Goal: Transaction & Acquisition: Purchase product/service

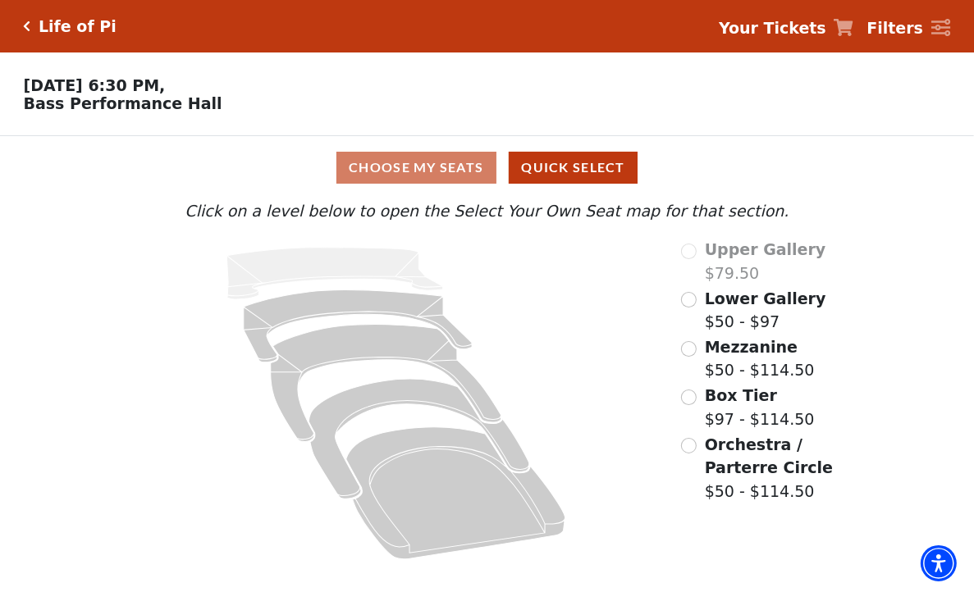
click at [719, 308] on span "Lower Gallery" at bounding box center [765, 299] width 121 height 18
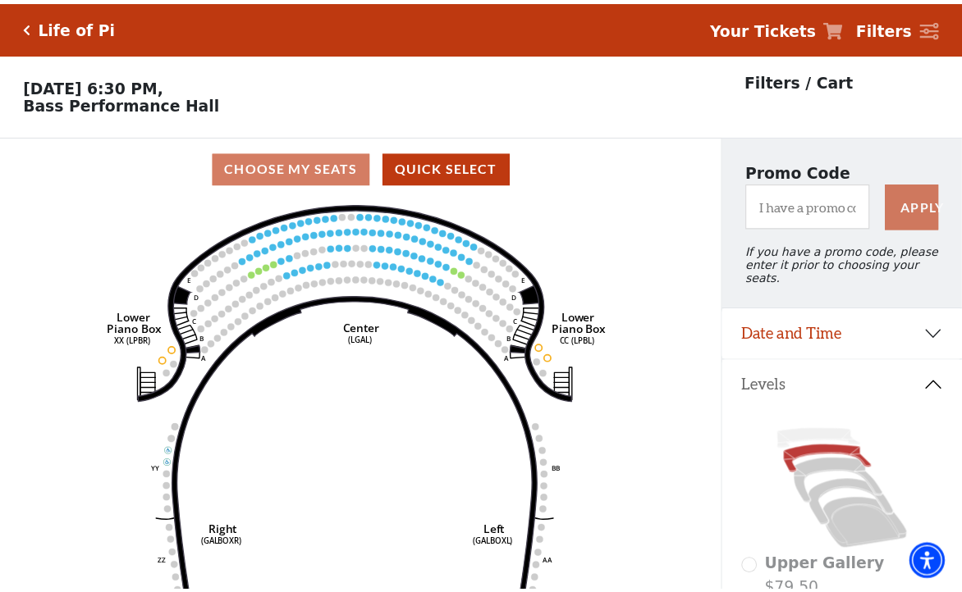
scroll to position [75, 0]
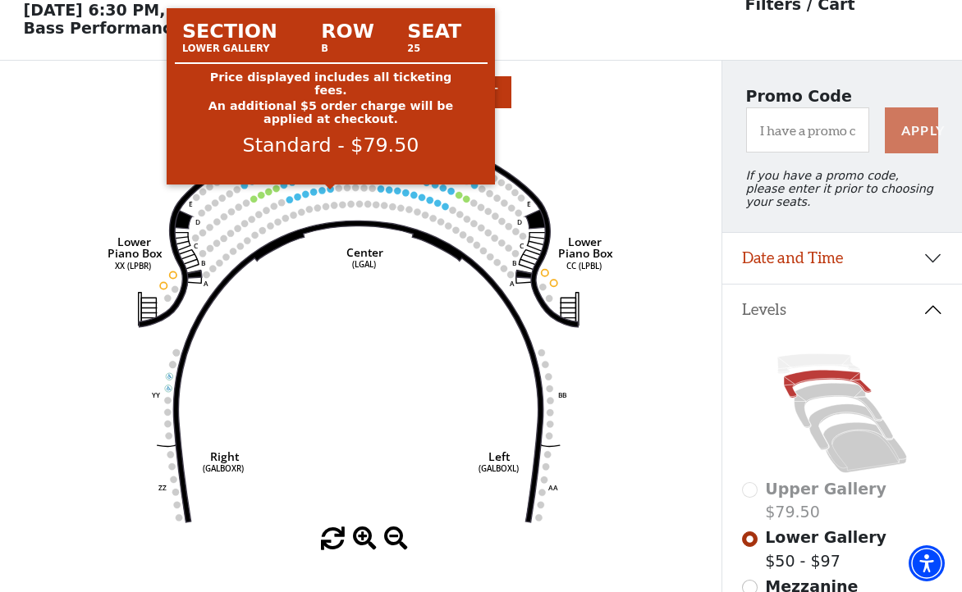
click at [331, 192] on circle at bounding box center [330, 188] width 7 height 7
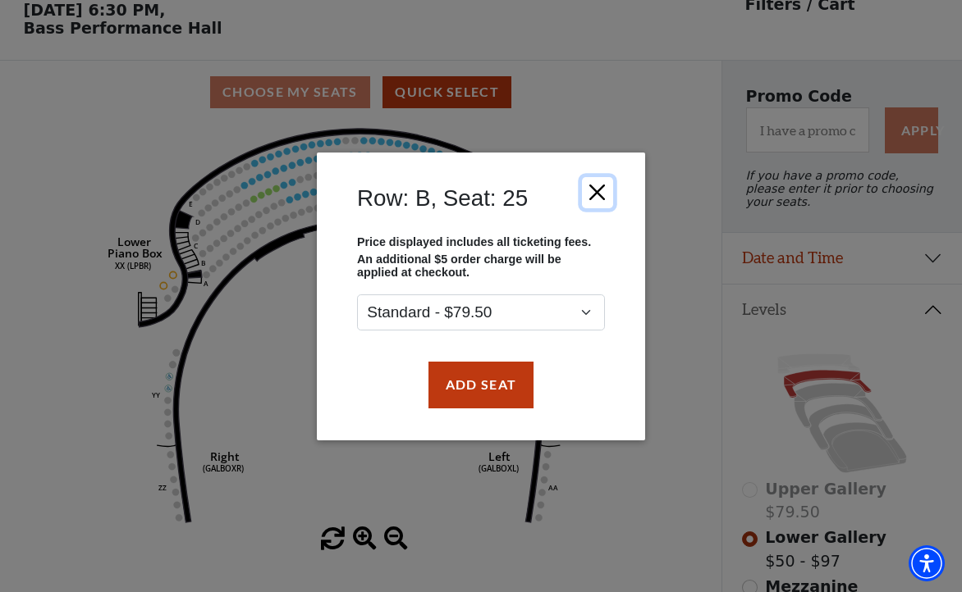
click at [601, 188] on button "Close" at bounding box center [597, 191] width 31 height 31
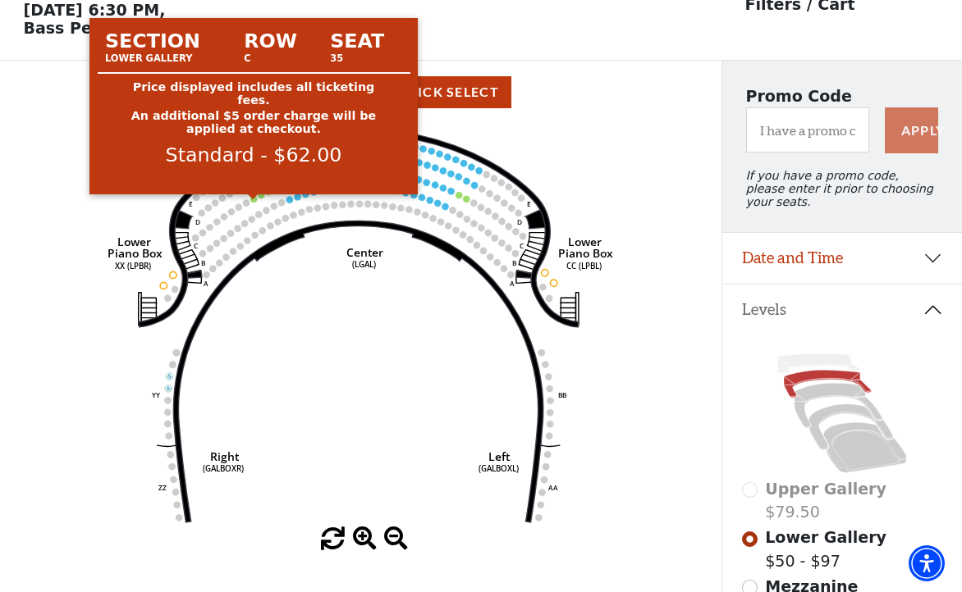
click at [254, 202] on circle at bounding box center [253, 198] width 7 height 7
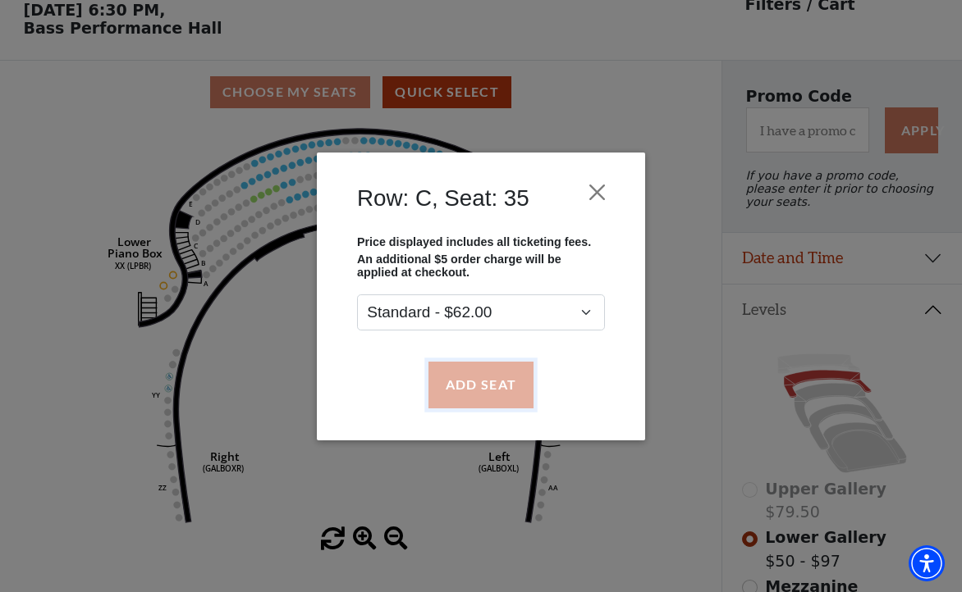
click at [473, 375] on button "Add Seat" at bounding box center [480, 385] width 105 height 46
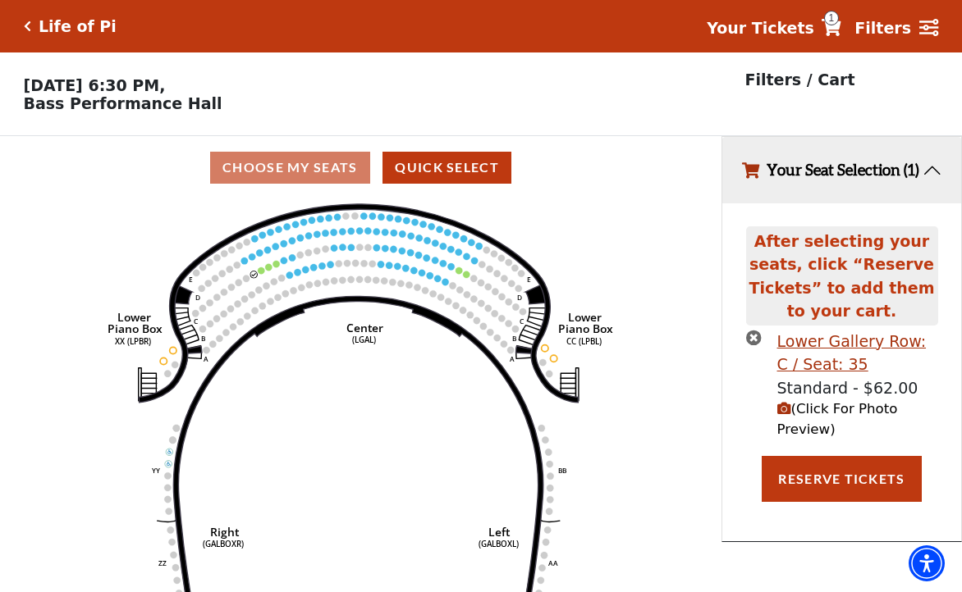
click at [749, 345] on icon "times-circle" at bounding box center [754, 338] width 16 height 16
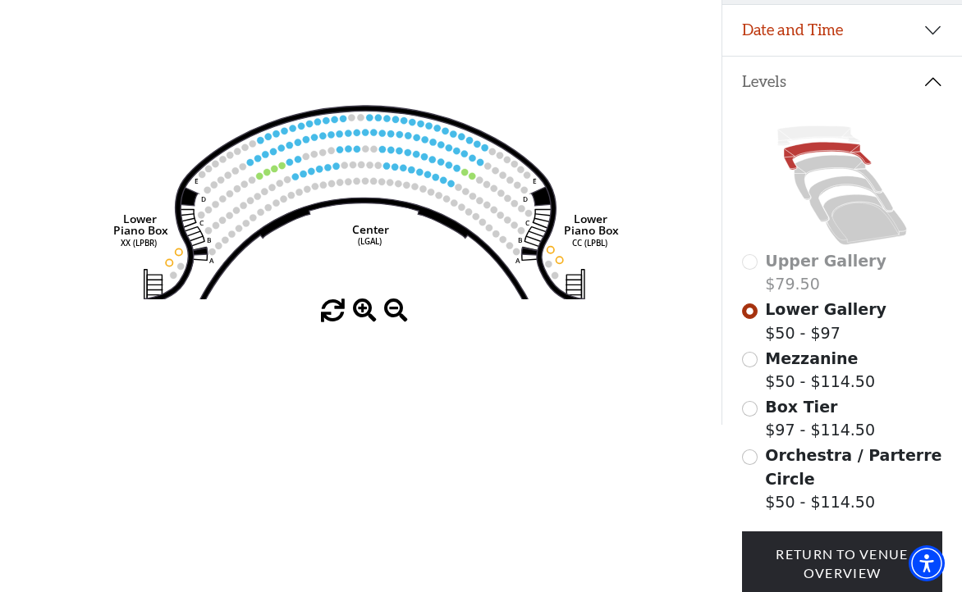
drag, startPoint x: 407, startPoint y: 192, endPoint x: 414, endPoint y: 383, distance: 191.3
click at [414, 383] on div "Choose My Seats Quick Select Current Level Lower Gallery Click on a level below…" at bounding box center [360, 129] width 721 height 592
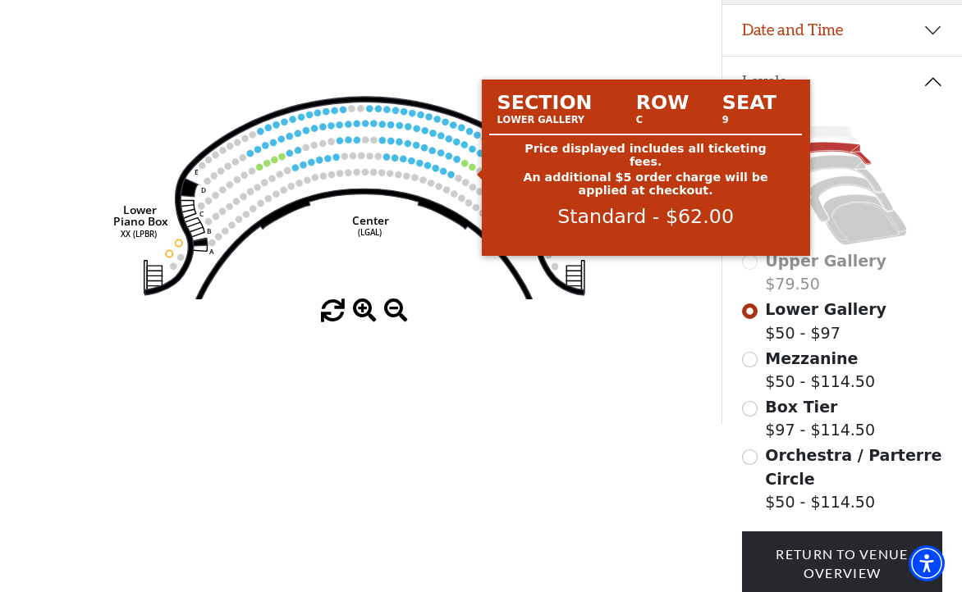
click at [469, 170] on circle at bounding box center [472, 166] width 7 height 7
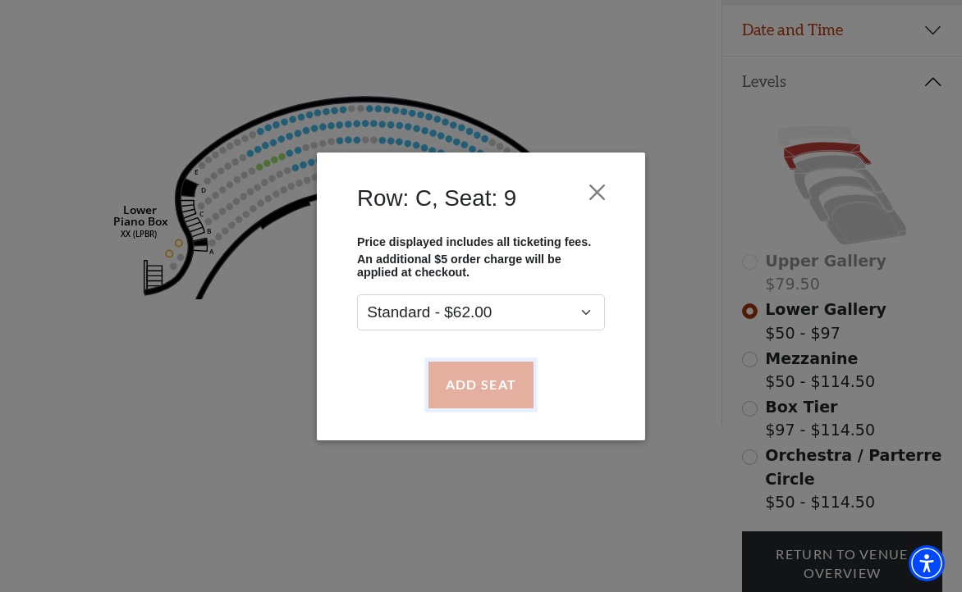
click at [453, 363] on button "Add Seat" at bounding box center [480, 385] width 105 height 46
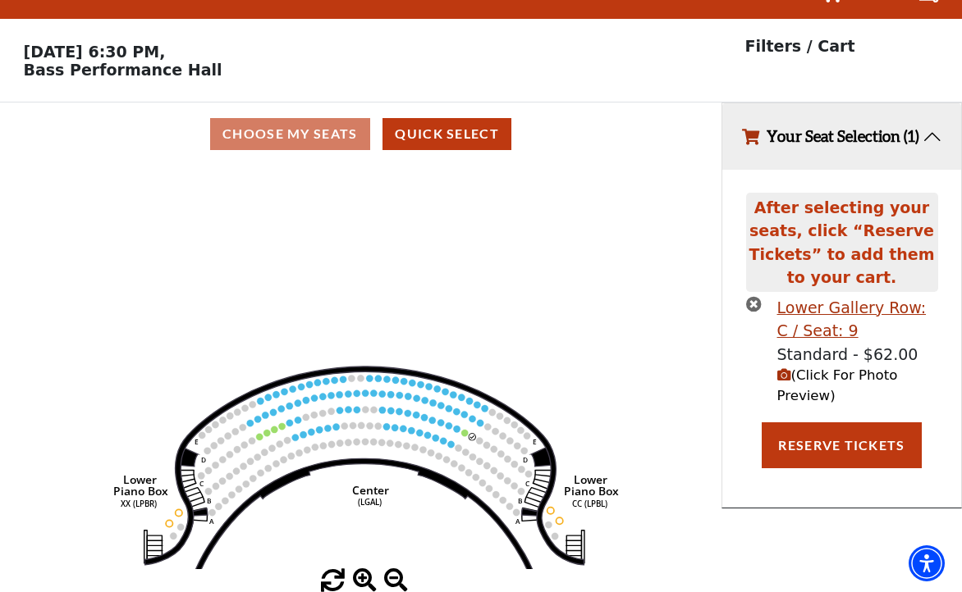
scroll to position [0, 0]
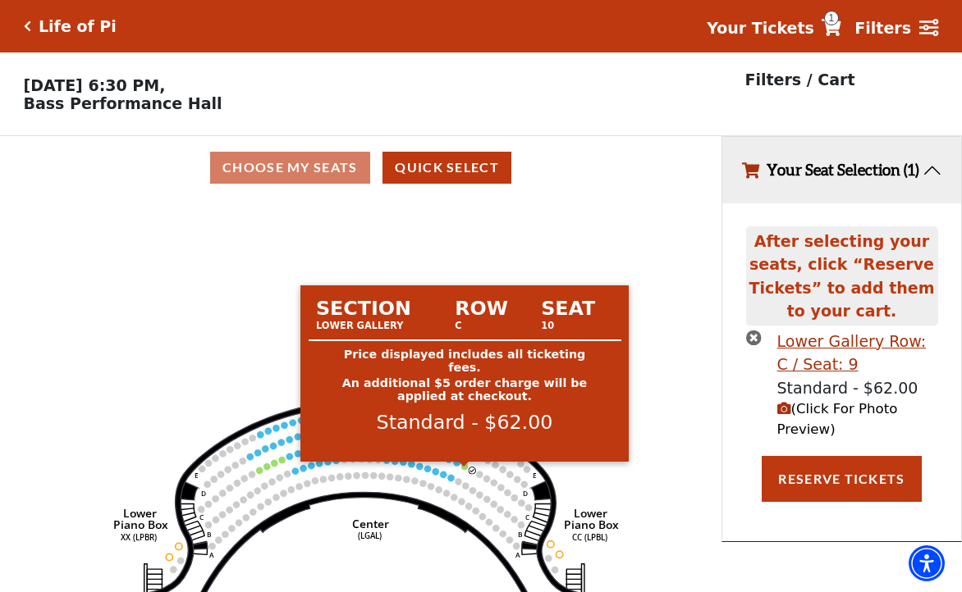
click at [463, 470] on circle at bounding box center [464, 467] width 7 height 7
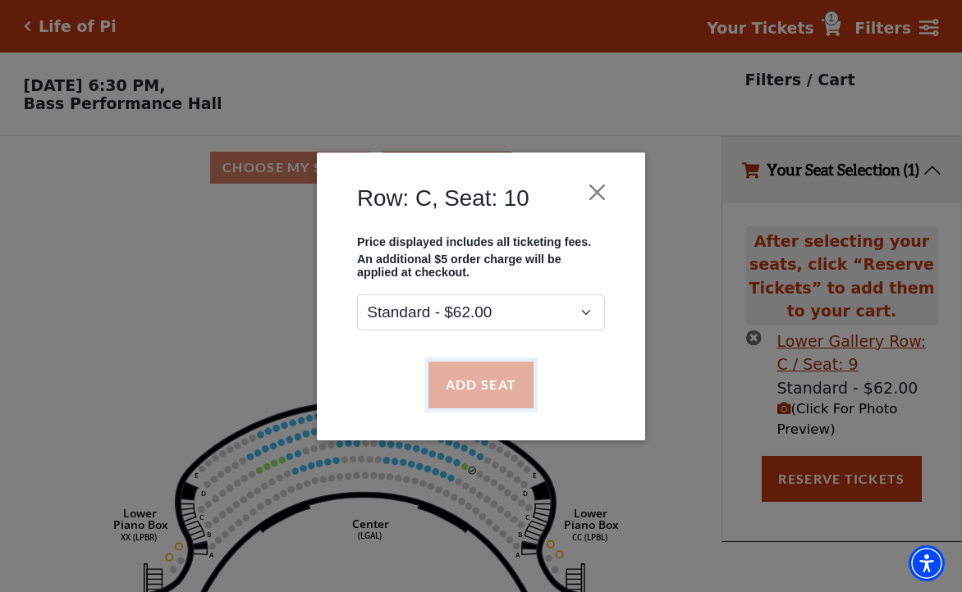
click at [477, 408] on button "Add Seat" at bounding box center [480, 385] width 105 height 46
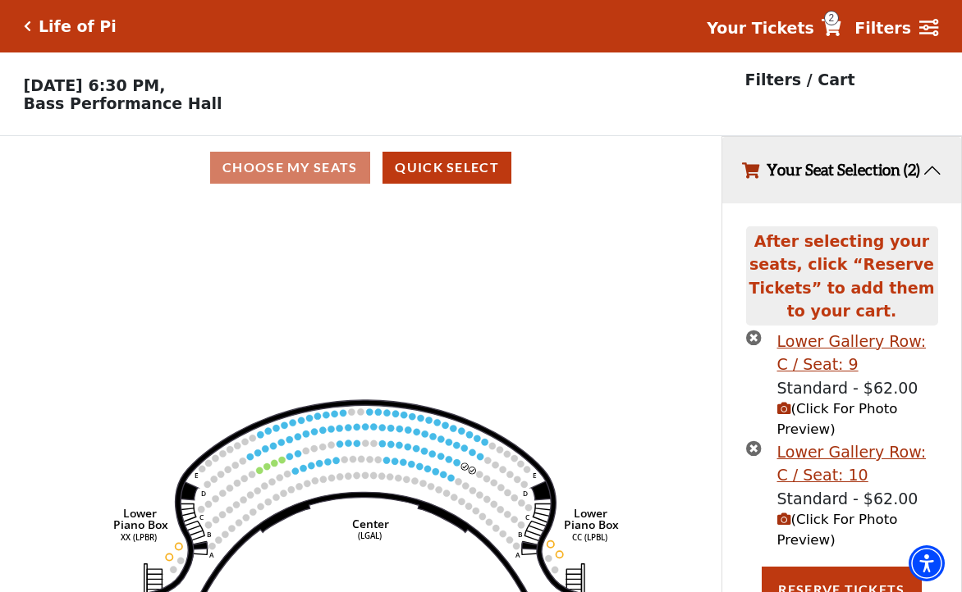
scroll to position [26, 0]
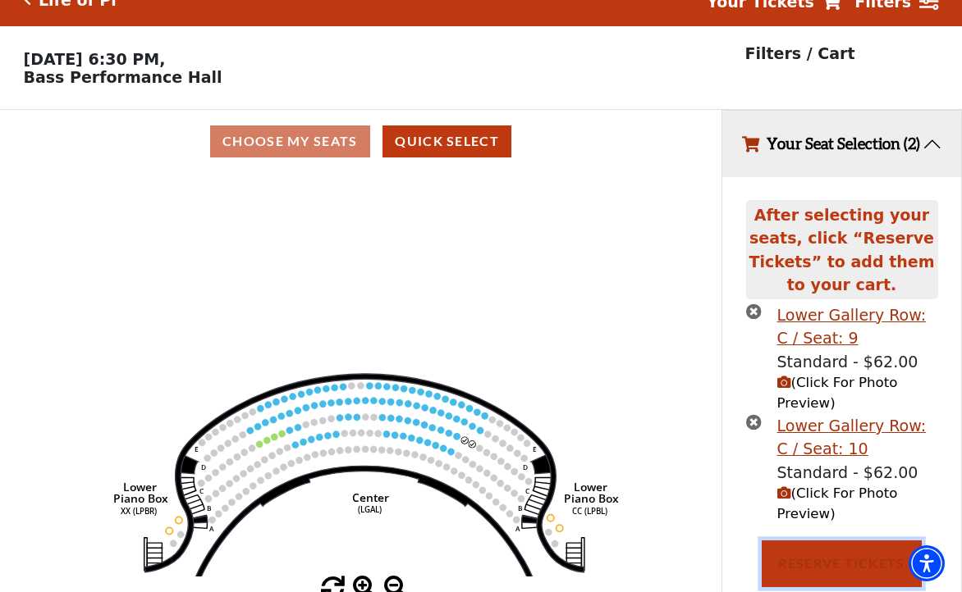
click at [788, 560] on button "Reserve Tickets" at bounding box center [840, 564] width 159 height 46
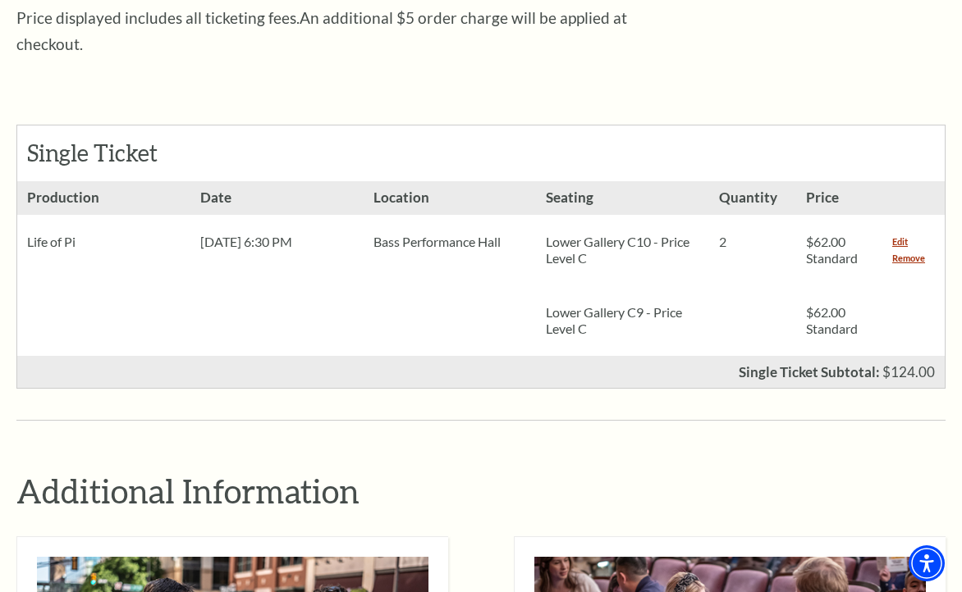
scroll to position [574, 0]
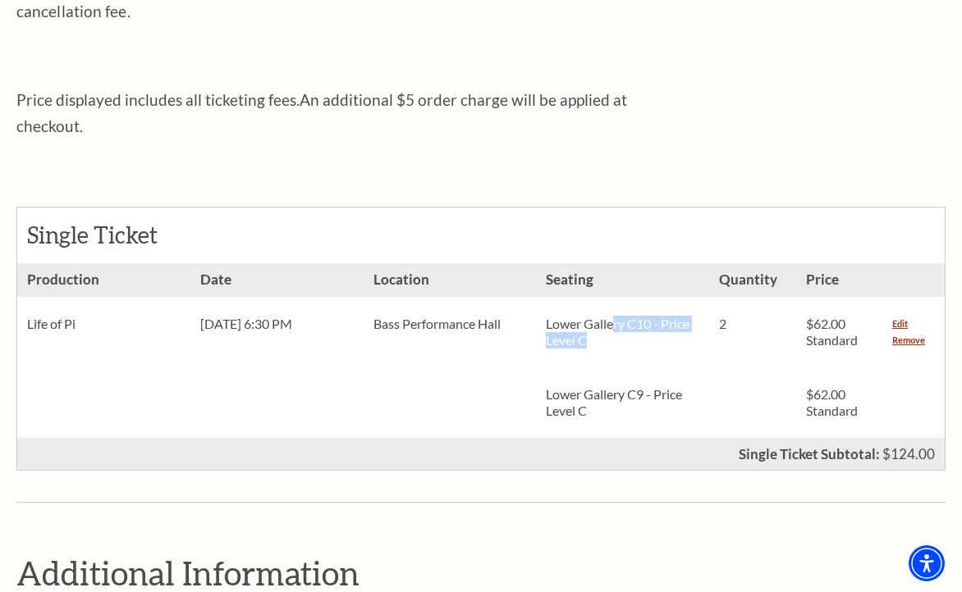
drag, startPoint x: 612, startPoint y: 295, endPoint x: 686, endPoint y: 315, distance: 76.4
click at [684, 316] on p "Lower Gallery C10 - Price Level C" at bounding box center [622, 332] width 153 height 33
drag, startPoint x: 615, startPoint y: 363, endPoint x: 670, endPoint y: 382, distance: 58.1
click at [670, 386] on p "Lower Gallery C9 - Price Level C" at bounding box center [622, 402] width 153 height 33
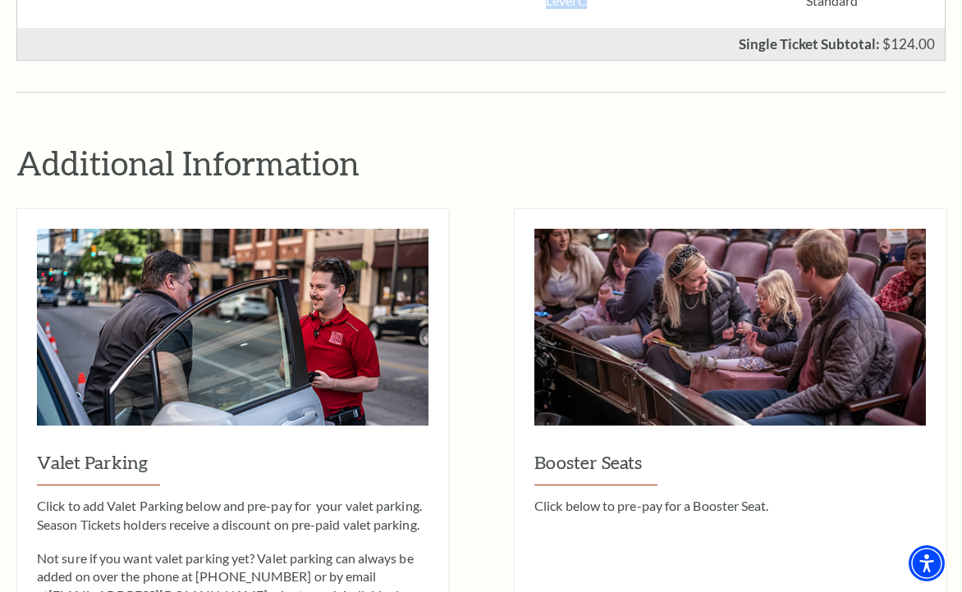
scroll to position [1395, 0]
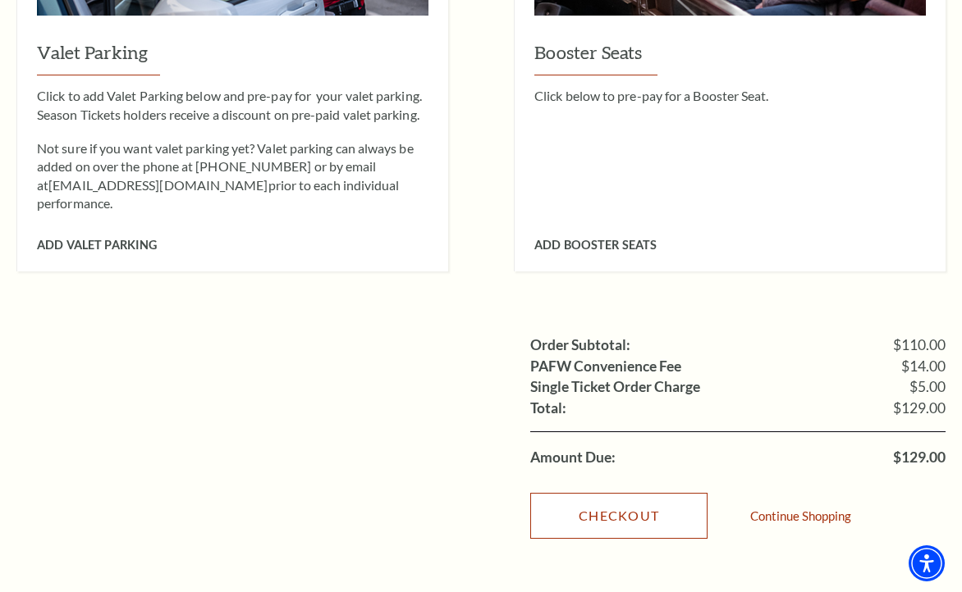
click at [629, 493] on link "Checkout" at bounding box center [618, 516] width 177 height 46
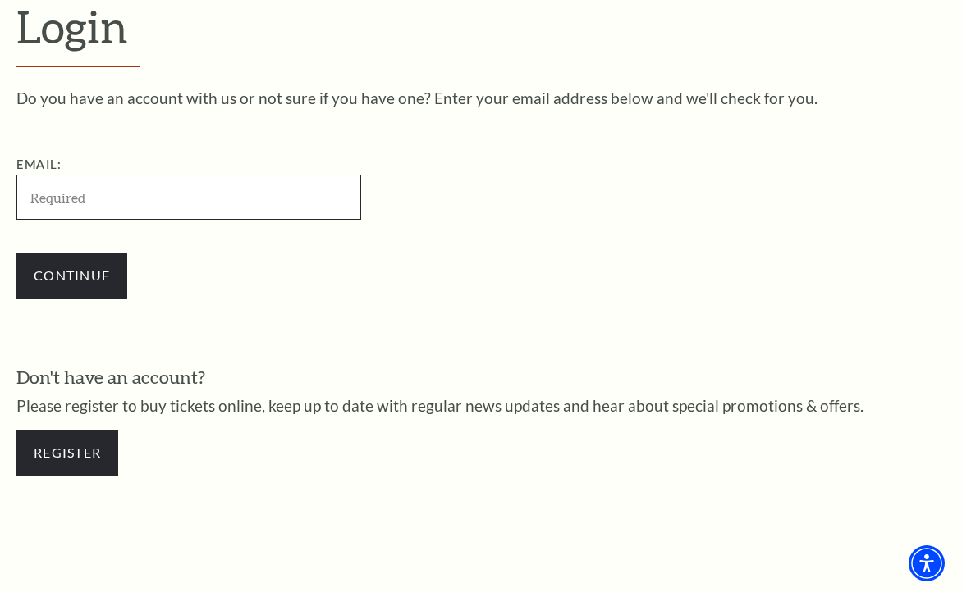
scroll to position [422, 0]
click at [229, 198] on input "Email:" at bounding box center [188, 197] width 345 height 45
paste input "votesky1@gmail.com"
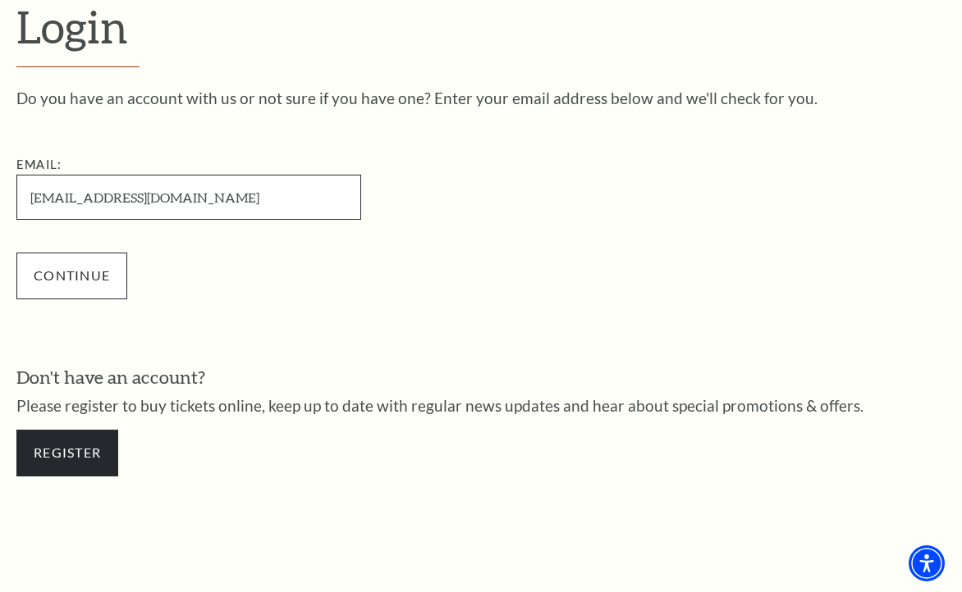
type input "votesky1@gmail.com"
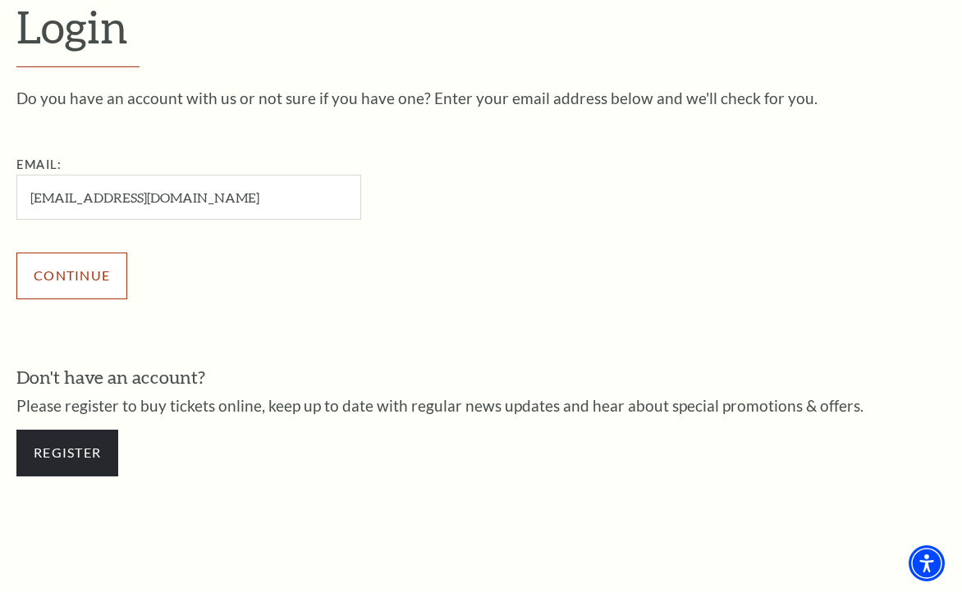
click at [105, 270] on input "Continue" at bounding box center [71, 276] width 111 height 46
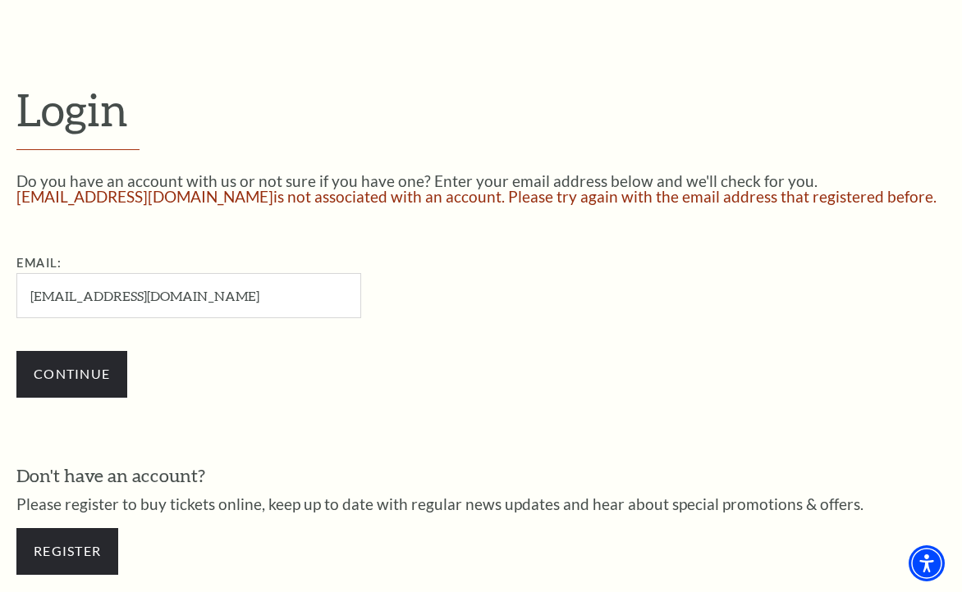
scroll to position [421, 0]
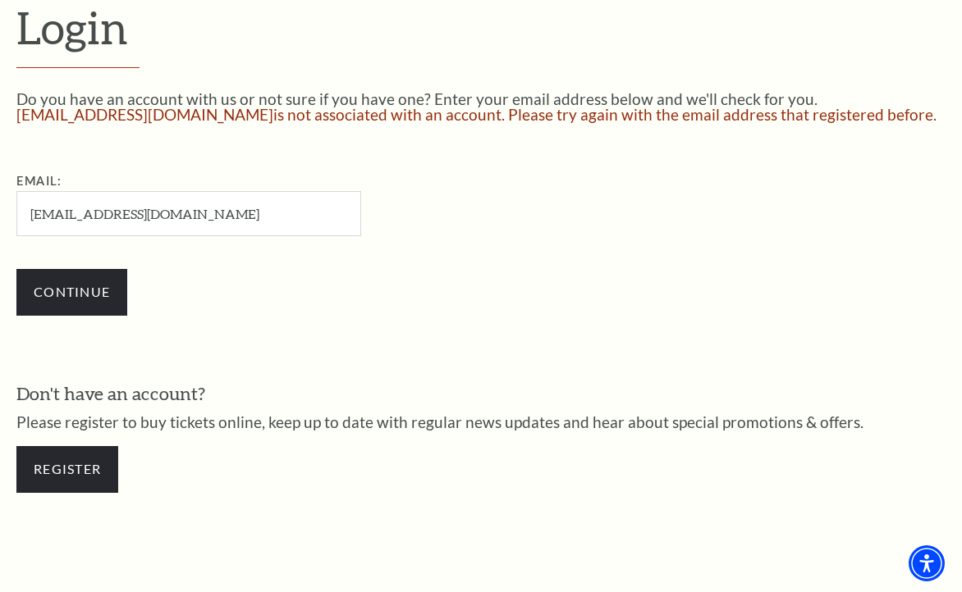
click at [81, 441] on div "Register" at bounding box center [480, 469] width 929 height 79
click at [83, 463] on link "Register" at bounding box center [67, 469] width 102 height 46
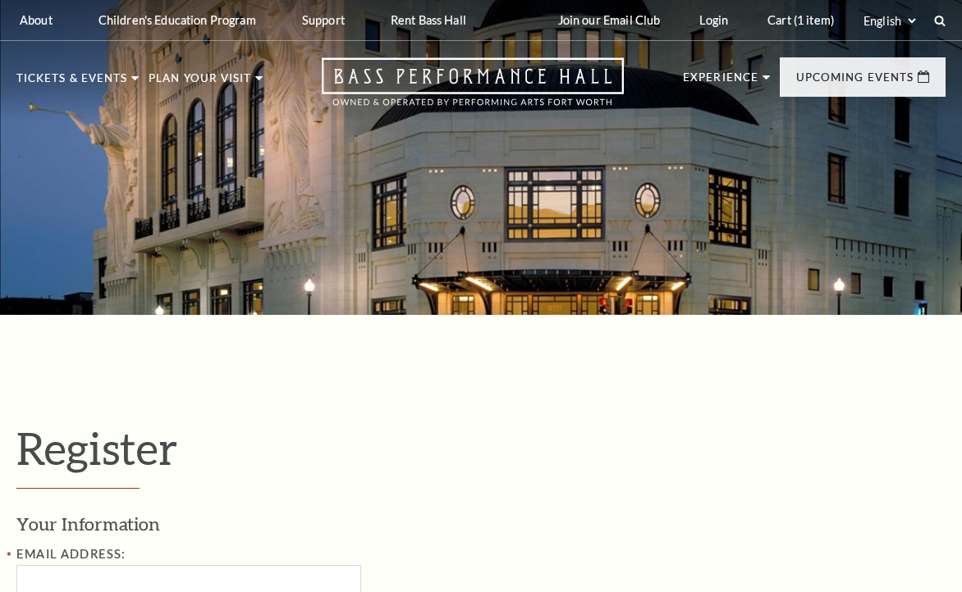
select select "1"
select select "TX"
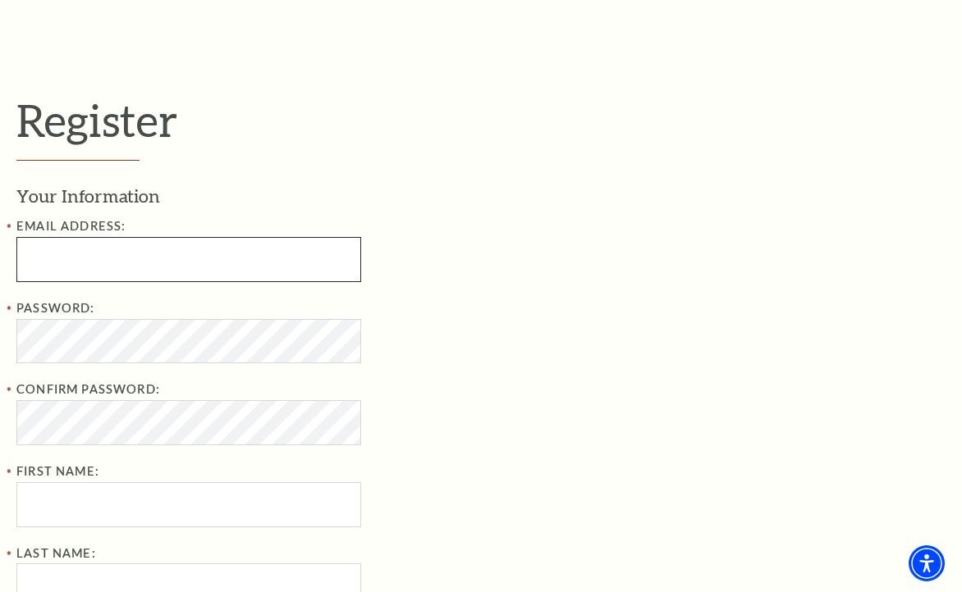
click at [206, 263] on input "Email Address:" at bounding box center [188, 259] width 345 height 45
paste input "kotterry62@gmail.com"
type input "kotterry62@gmail.com"
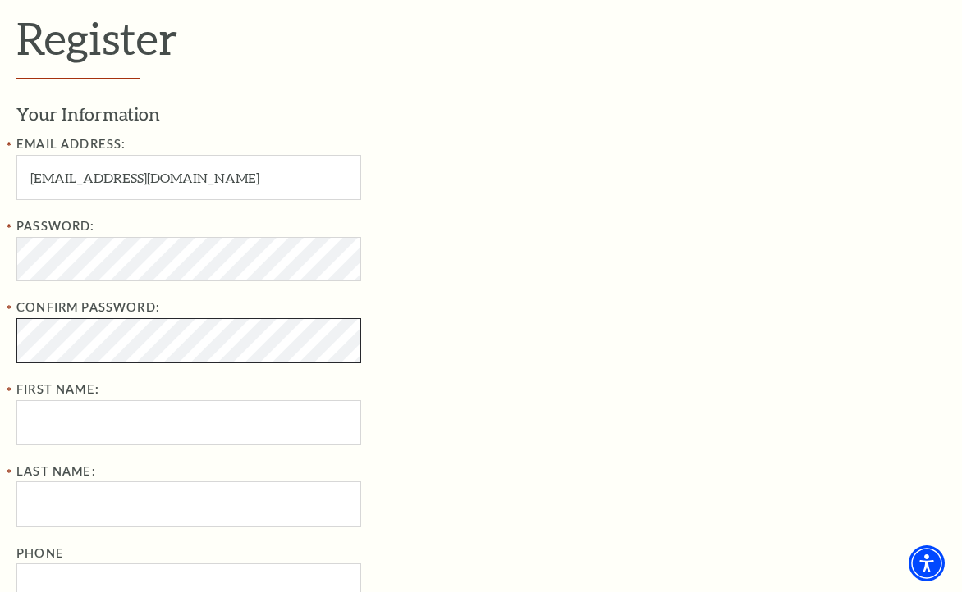
scroll to position [492, 0]
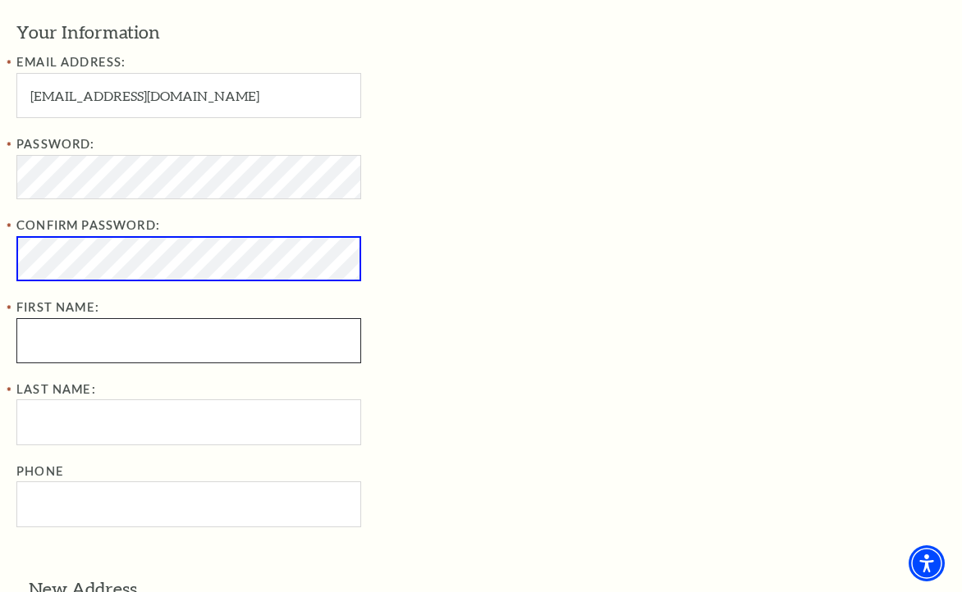
click at [287, 333] on input "First Name:" at bounding box center [188, 340] width 345 height 45
paste input "Kolya Voltenko"
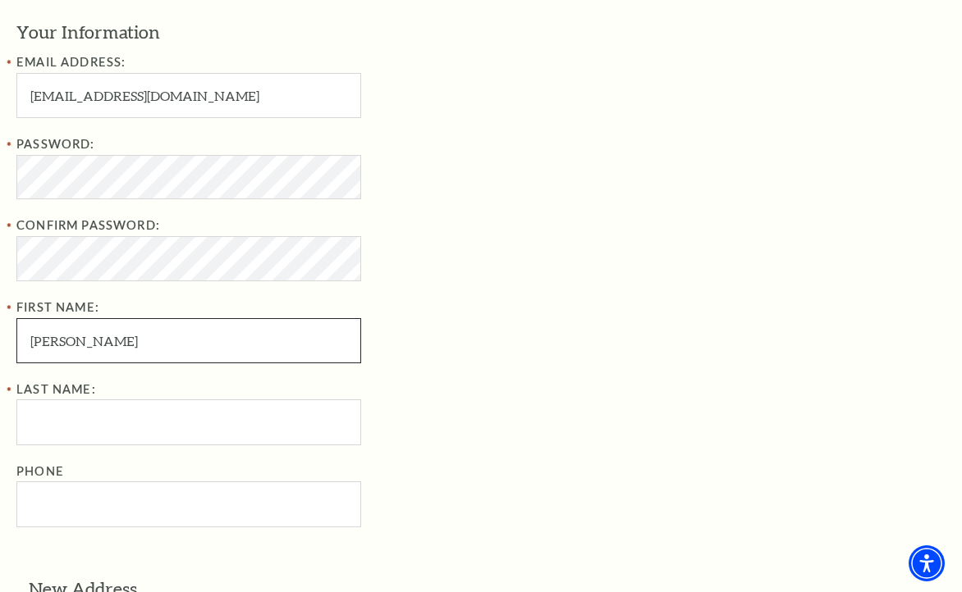
click at [287, 333] on input "Kolya Voltenko" at bounding box center [188, 340] width 345 height 45
type input "Kolya"
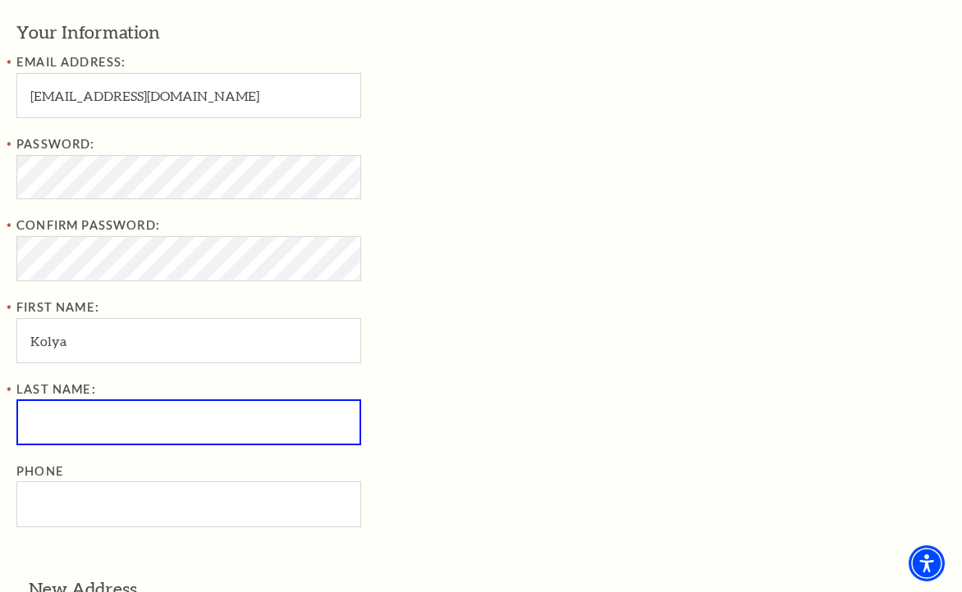
paste input "Voltenko"
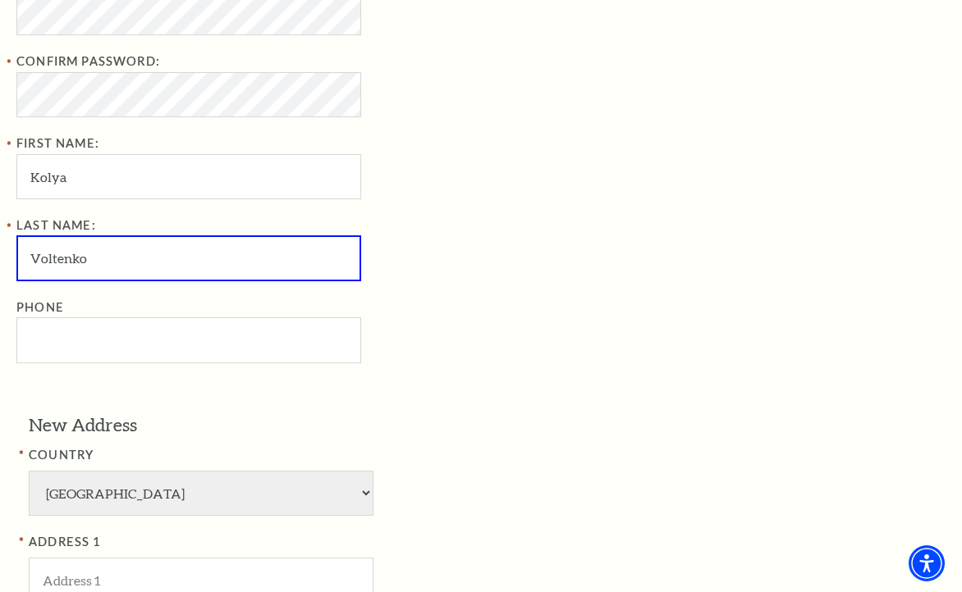
type input "Voltenko"
click at [173, 350] on input "Phone" at bounding box center [188, 340] width 345 height 45
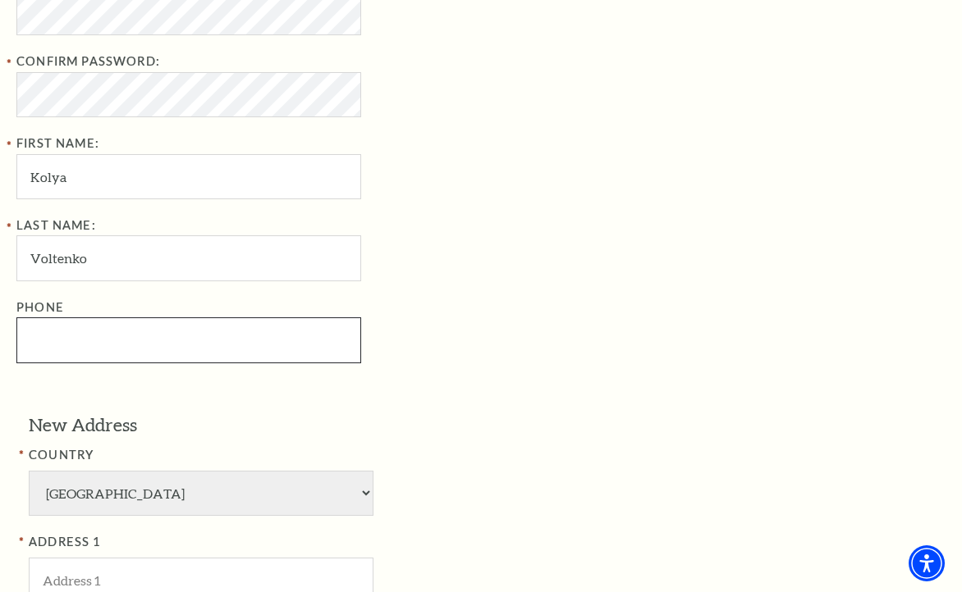
paste input "682-980-9991"
type input "682-980-9991"
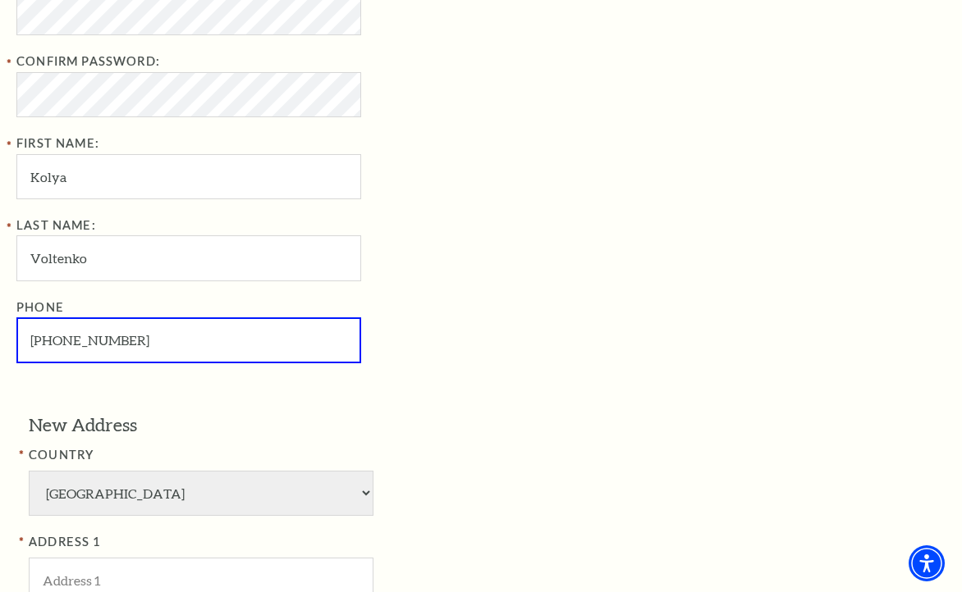
scroll to position [903, 0]
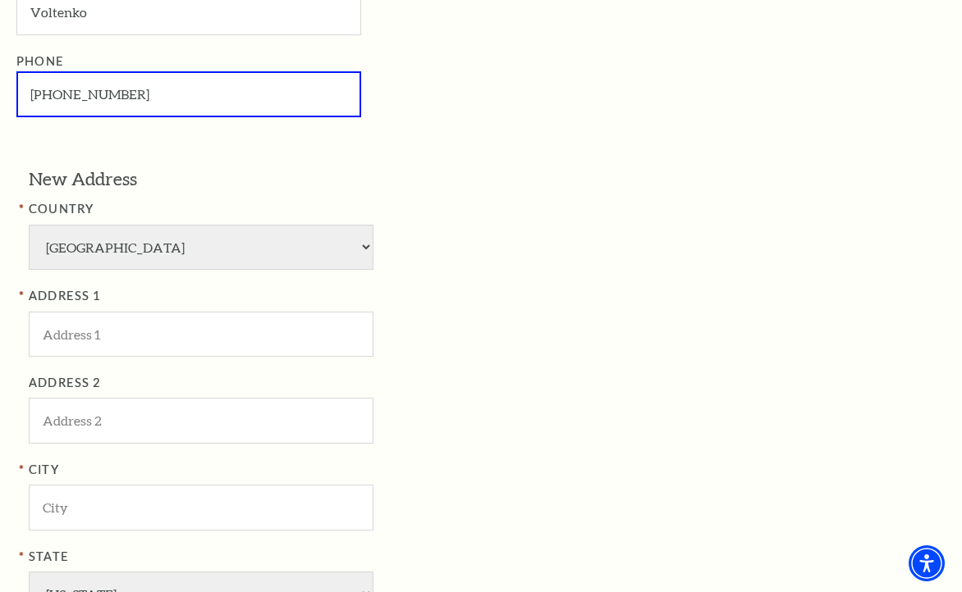
drag, startPoint x: 226, startPoint y: 361, endPoint x: 238, endPoint y: 351, distance: 15.8
click at [227, 361] on div "ADDRESS 1 ADDRESS 2 City State Alabama Alaska American Embassy American Embassy…" at bounding box center [295, 495] width 533 height 418
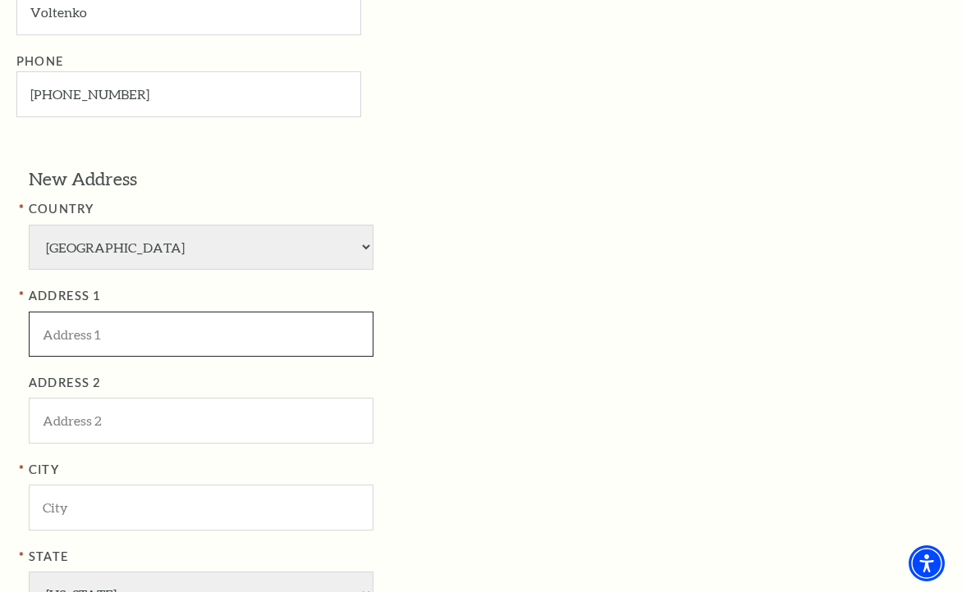
click at [267, 336] on input "ADDRESS 1" at bounding box center [201, 334] width 345 height 45
paste input "1807 Berkley Ave, Dallas, TX 75224, USA"
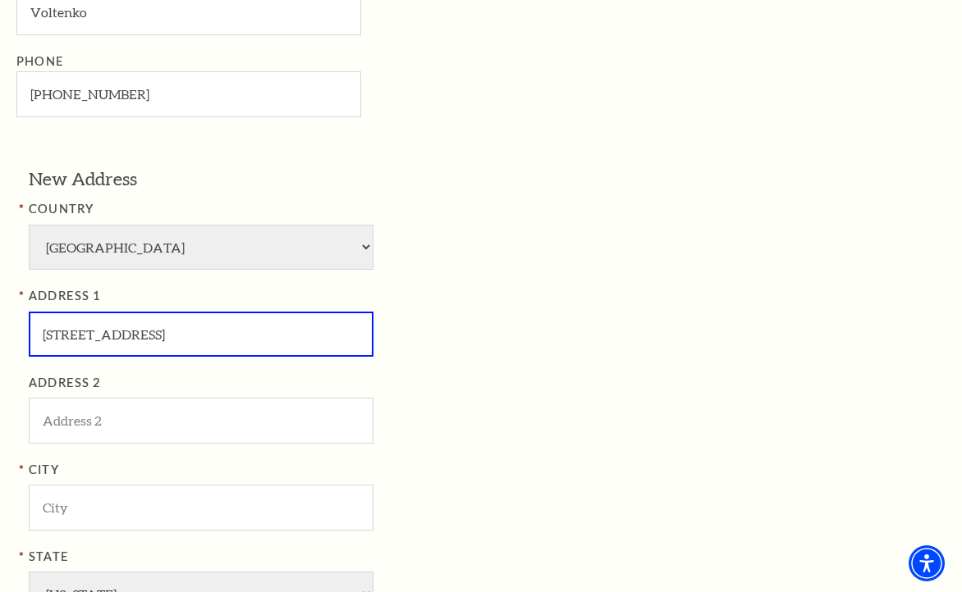
click at [185, 339] on input "1807 Berkley Ave, Dallas, TX 75224, USA" at bounding box center [201, 334] width 345 height 45
type input "1807 Berkley Ave, , TX 75224, USA"
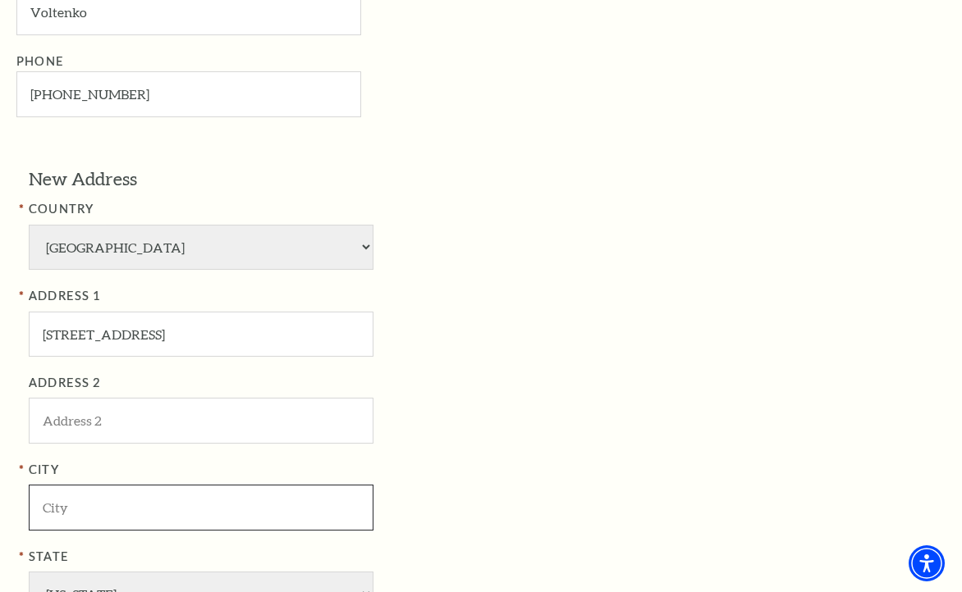
click at [161, 485] on input "City" at bounding box center [201, 507] width 345 height 45
paste input "[GEOGRAPHIC_DATA]"
type input "Dallas"
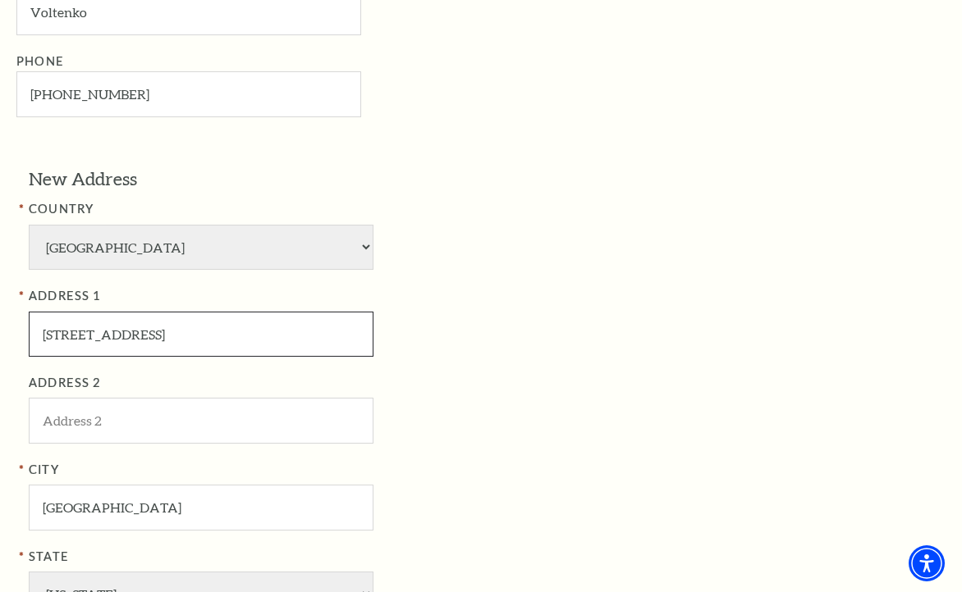
click at [207, 332] on input "1807 Berkley Ave, , TX 75224, USA" at bounding box center [201, 334] width 345 height 45
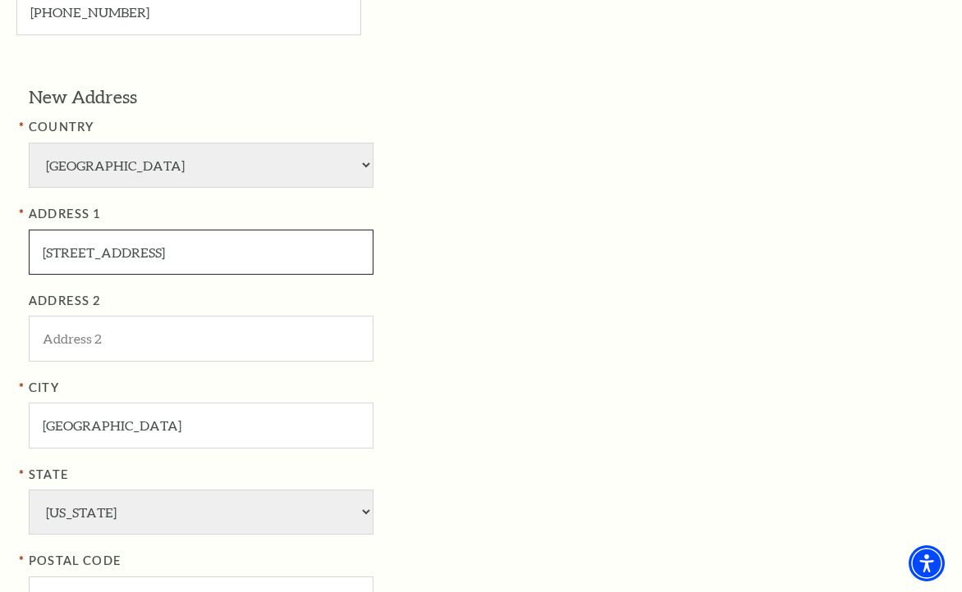
scroll to position [1067, 0]
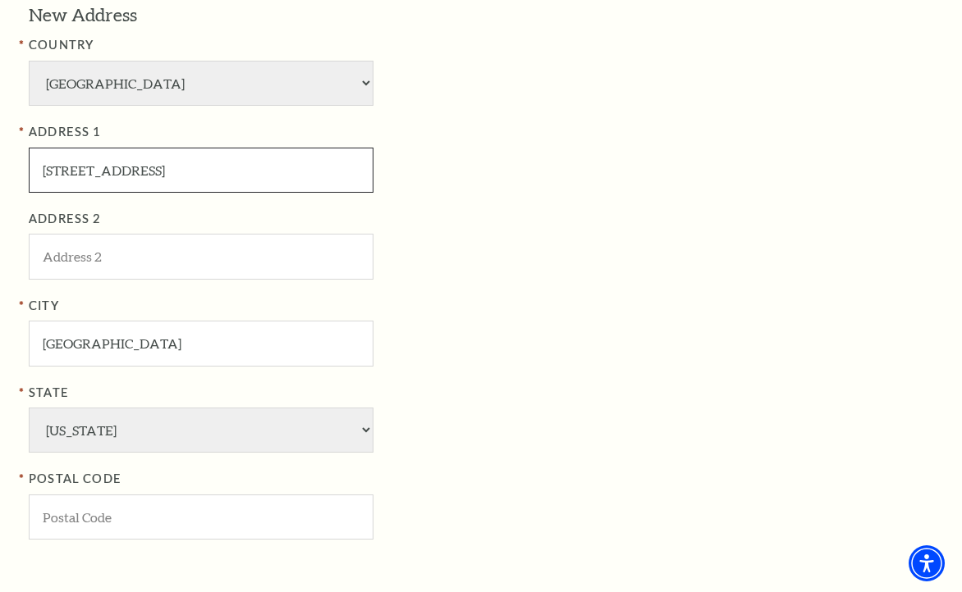
type input "1807 Berkley Ave, , TX , USA"
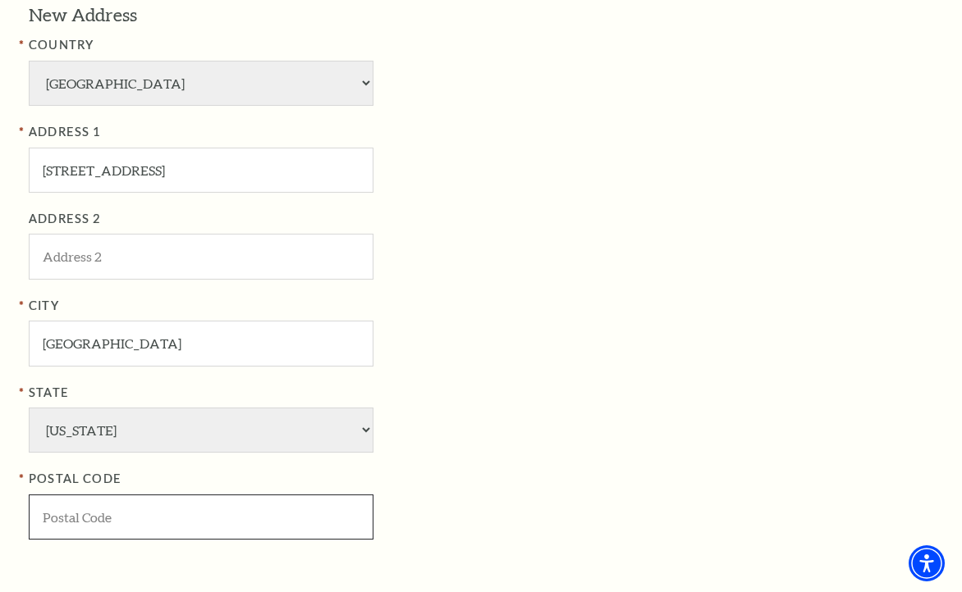
click at [160, 509] on input "POSTAL CODE" at bounding box center [201, 517] width 345 height 45
paste input "75224"
type input "75224"
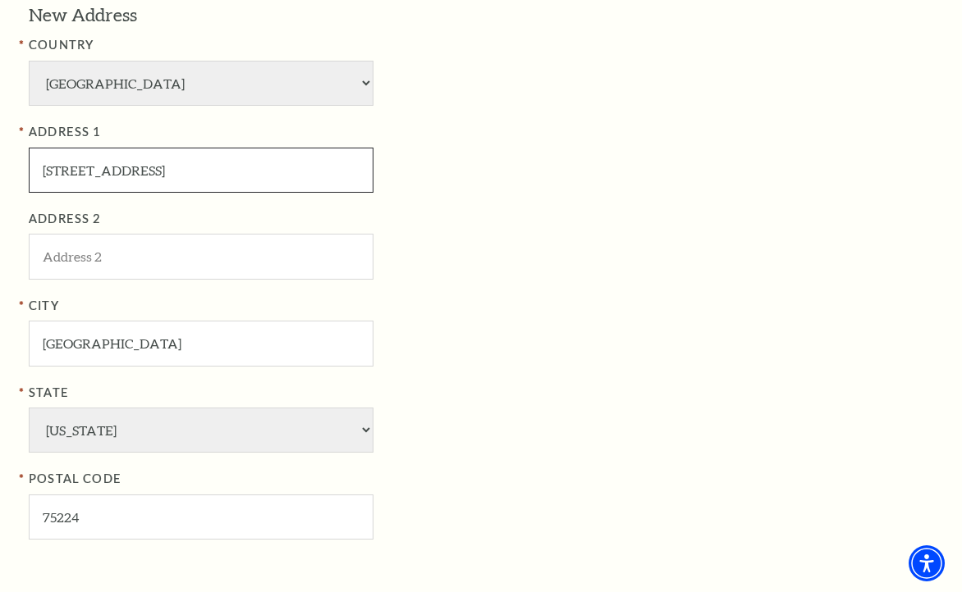
drag, startPoint x: 149, startPoint y: 172, endPoint x: 282, endPoint y: 172, distance: 133.7
click at [282, 172] on input "1807 Berkley Ave, , TX , USA" at bounding box center [201, 170] width 345 height 45
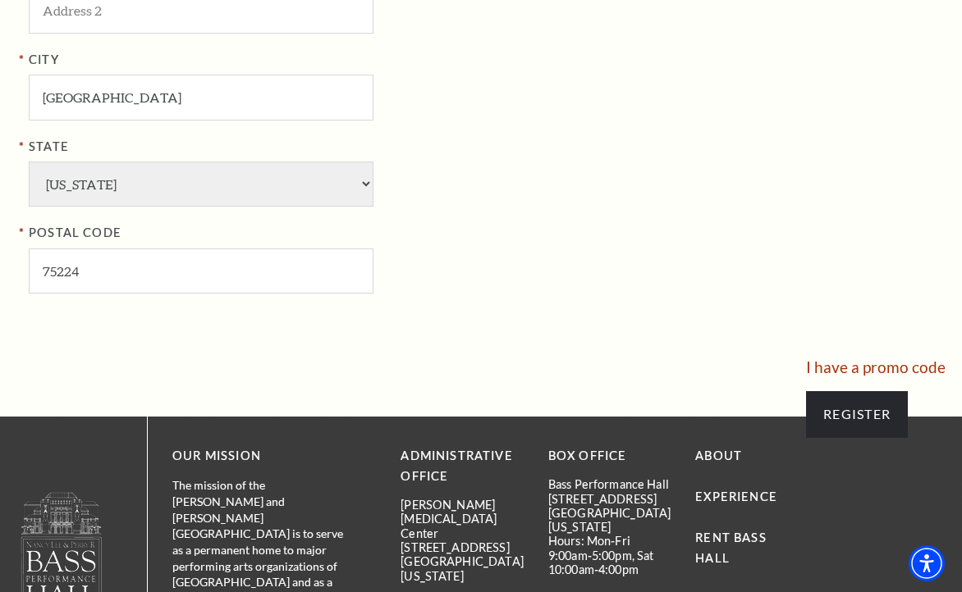
scroll to position [1559, 0]
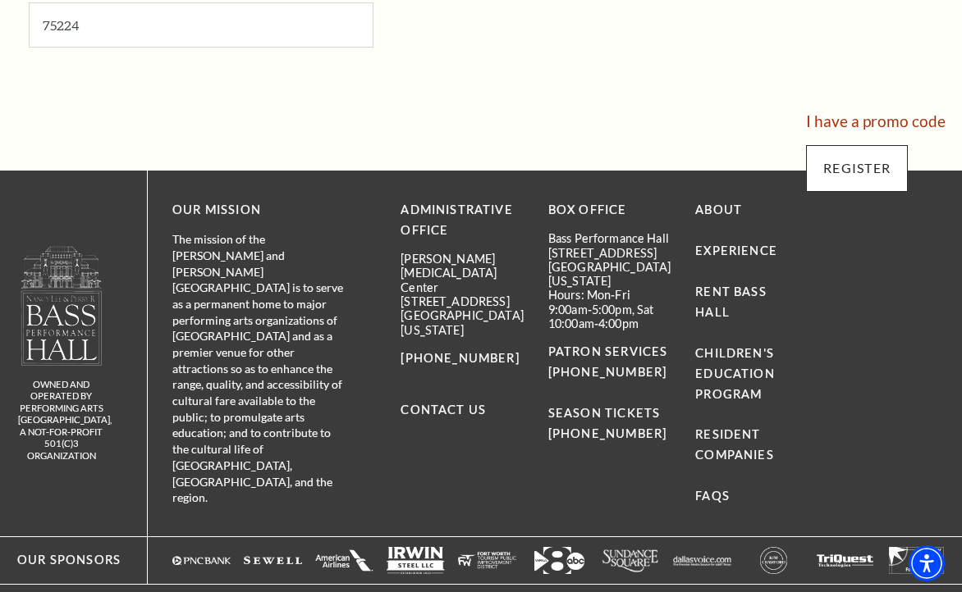
type input "1807 Berkley Ave"
click at [866, 162] on input "Register" at bounding box center [857, 168] width 102 height 46
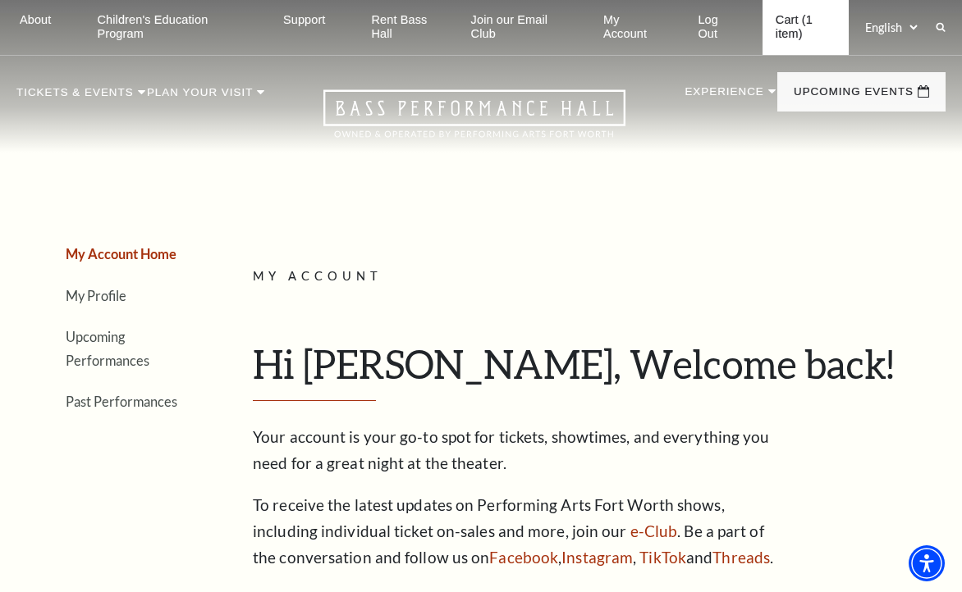
click at [786, 26] on link "Cart (1 item)" at bounding box center [805, 27] width 86 height 55
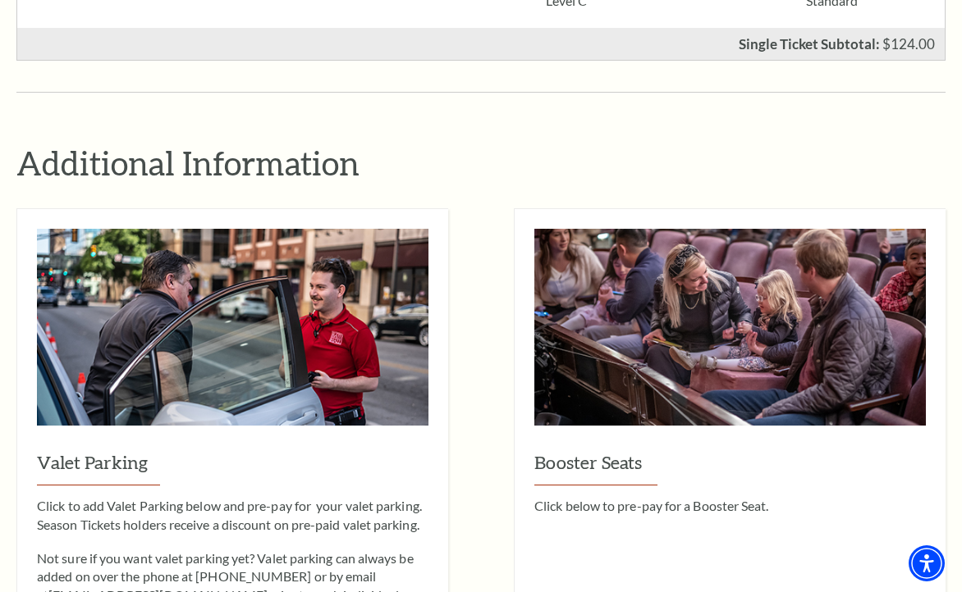
scroll to position [1477, 0]
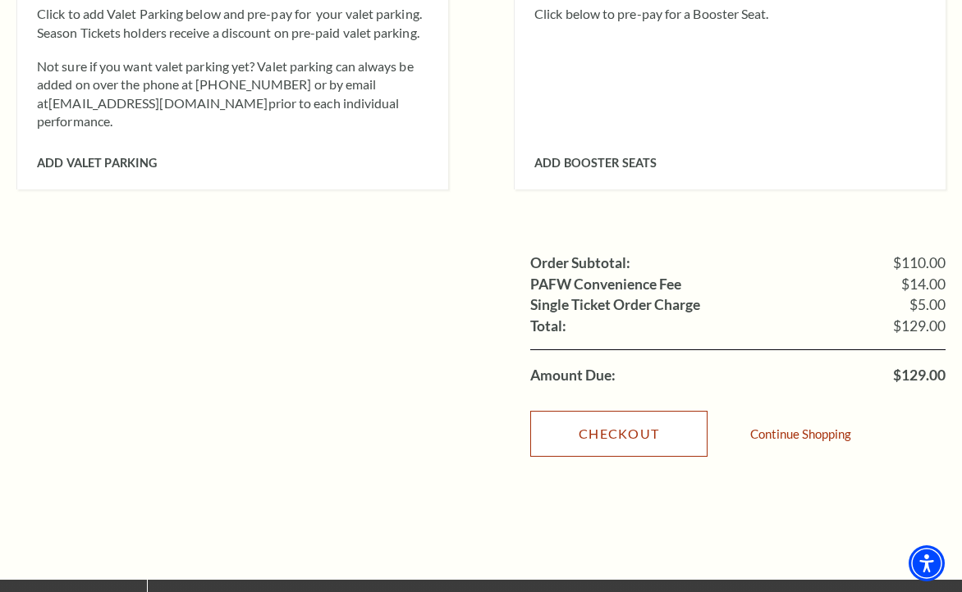
click at [610, 411] on link "Checkout" at bounding box center [618, 434] width 177 height 46
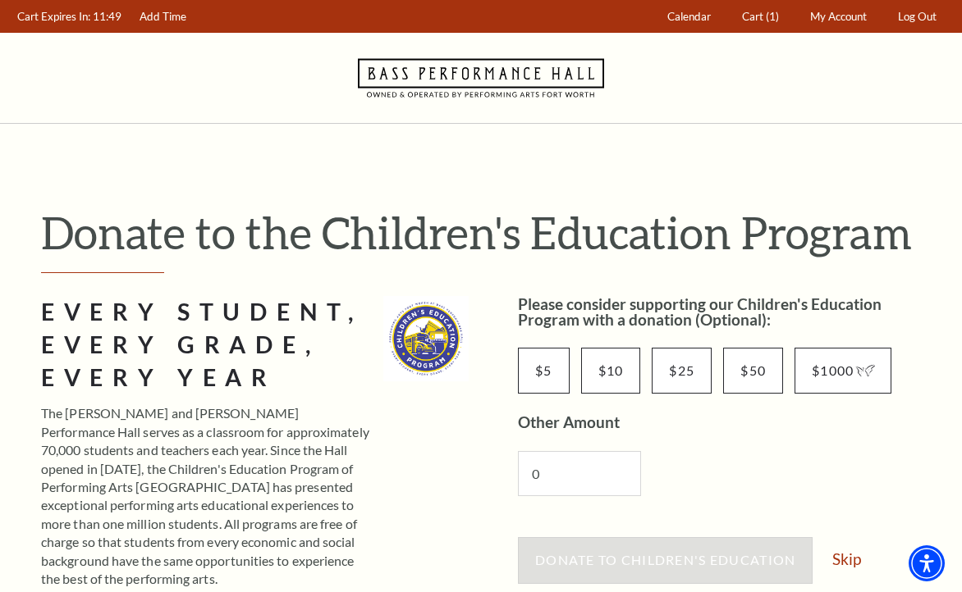
click at [858, 551] on link "Skip" at bounding box center [846, 559] width 29 height 16
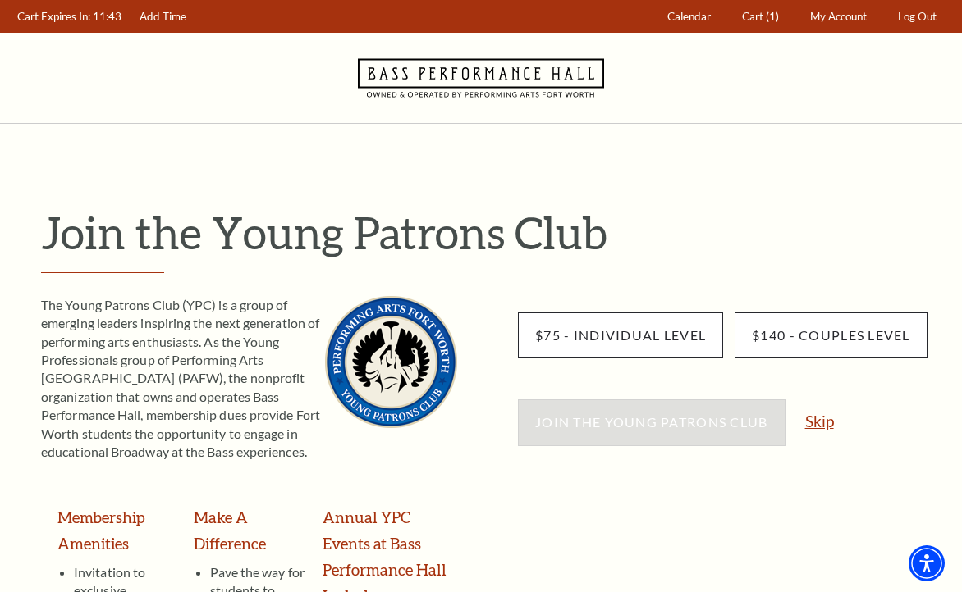
click at [812, 421] on link "Skip" at bounding box center [819, 422] width 29 height 16
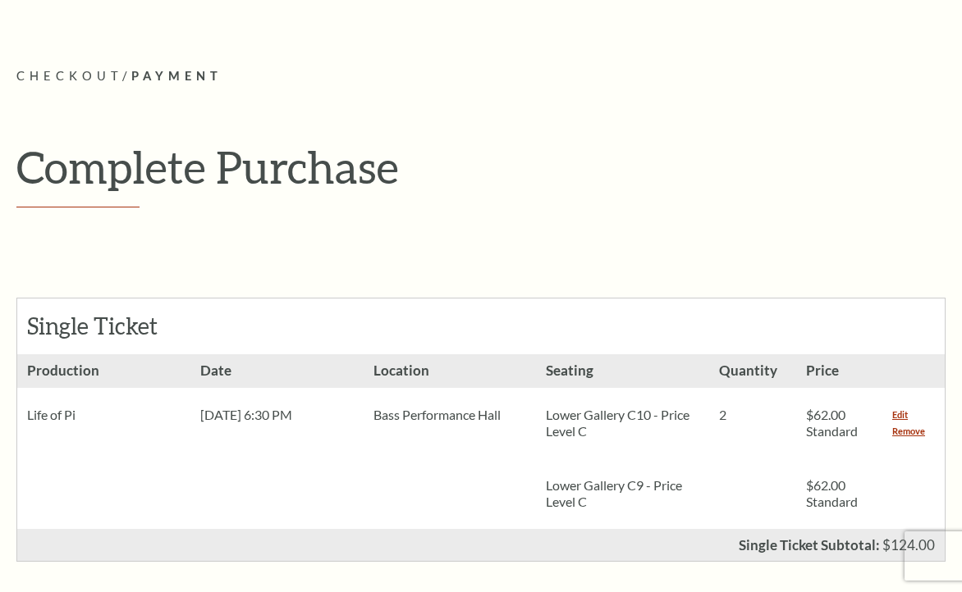
scroll to position [246, 0]
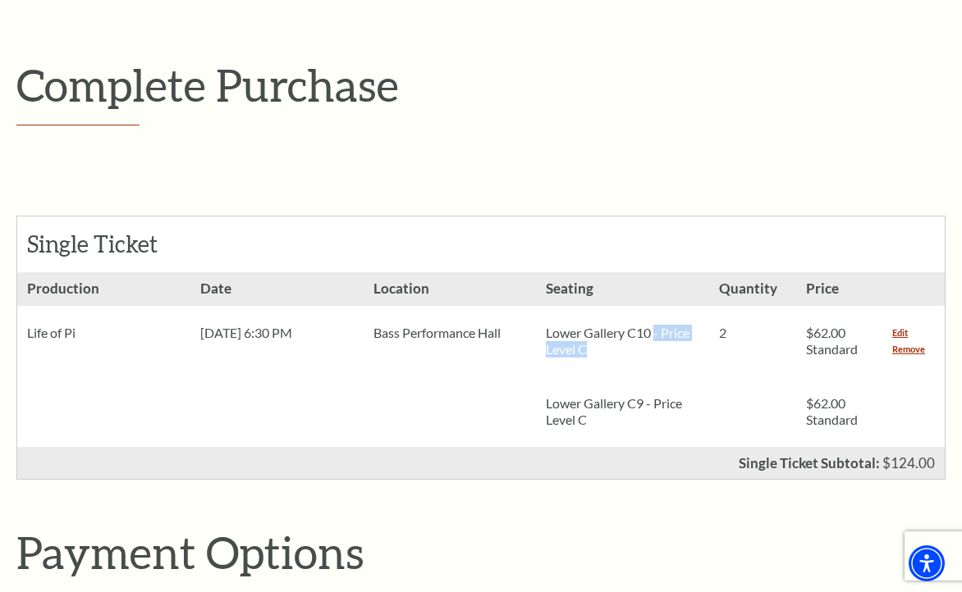
drag, startPoint x: 656, startPoint y: 332, endPoint x: 697, endPoint y: 362, distance: 51.2
click at [695, 349] on p "Lower Gallery C10 - Price Level C" at bounding box center [622, 341] width 153 height 33
drag, startPoint x: 639, startPoint y: 393, endPoint x: 684, endPoint y: 423, distance: 54.4
click at [684, 423] on div "Lower Gallery C9 - Price Level C" at bounding box center [622, 412] width 173 height 71
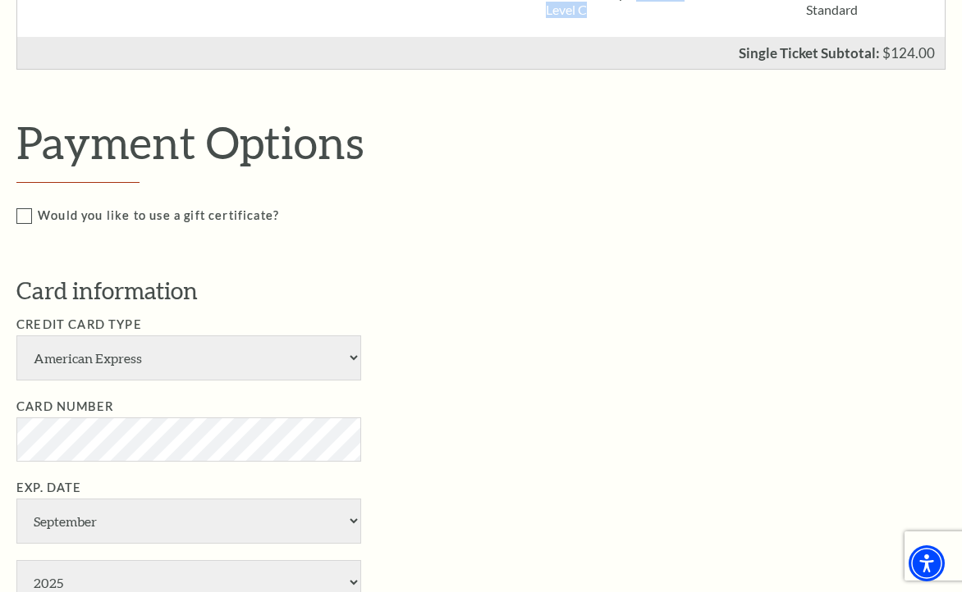
scroll to position [738, 0]
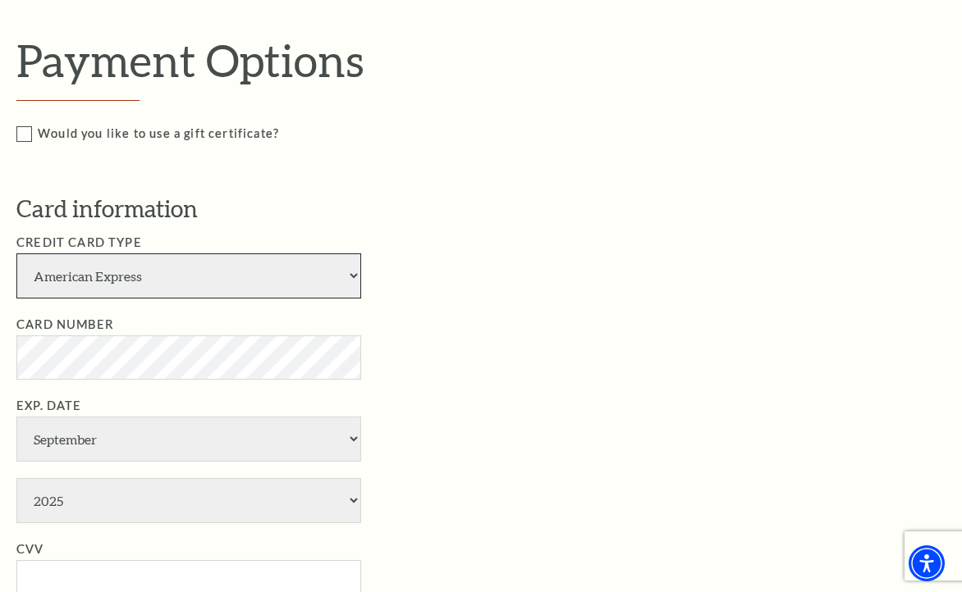
click at [300, 268] on select "American Express Visa Master Card Discover" at bounding box center [188, 276] width 345 height 45
select select "24"
click at [16, 254] on select "American Express Visa Master Card Discover" at bounding box center [188, 276] width 345 height 45
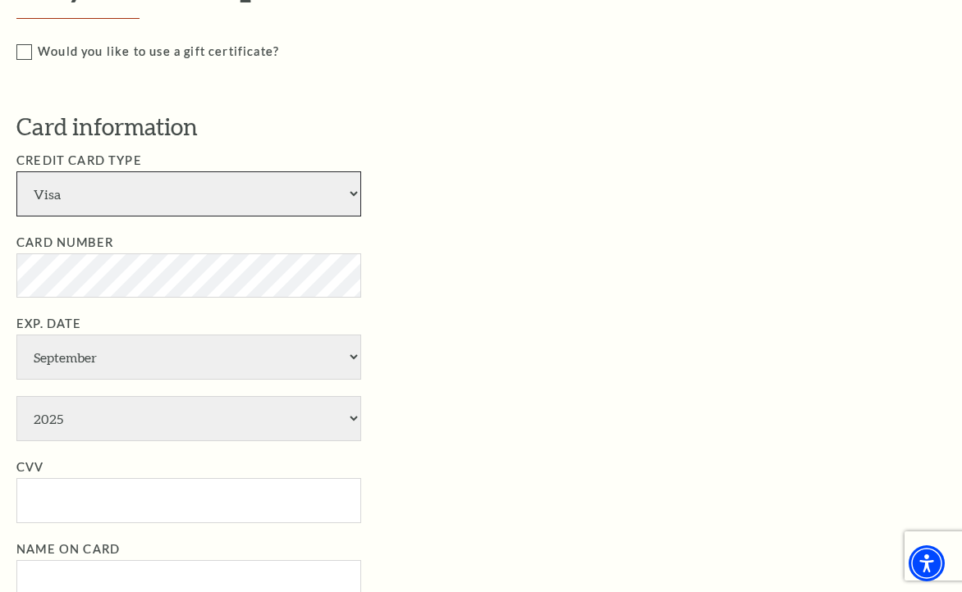
scroll to position [903, 0]
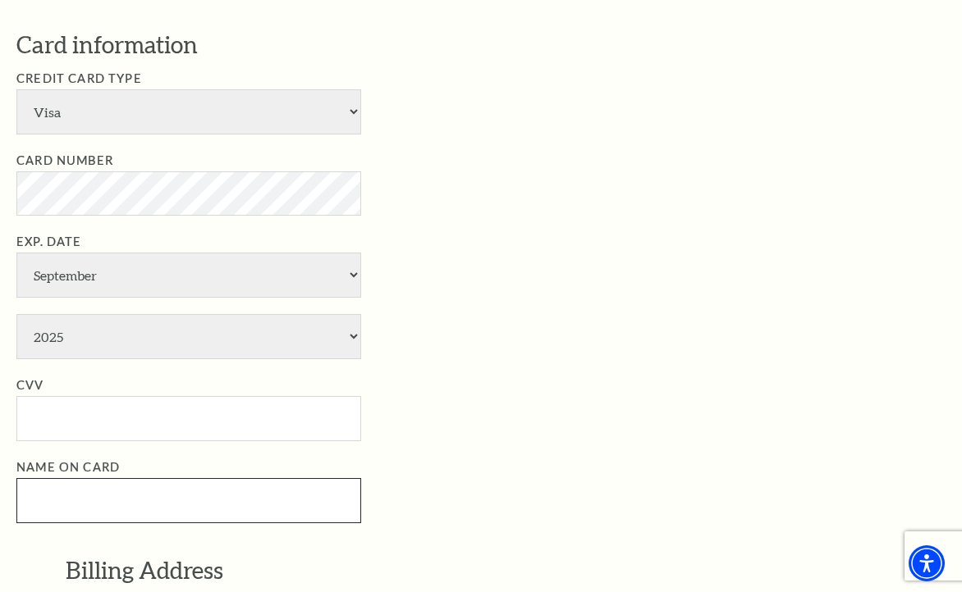
click at [291, 501] on input "Name on Card" at bounding box center [188, 500] width 345 height 45
paste input "[PERSON_NAME]"
type input "[PERSON_NAME]"
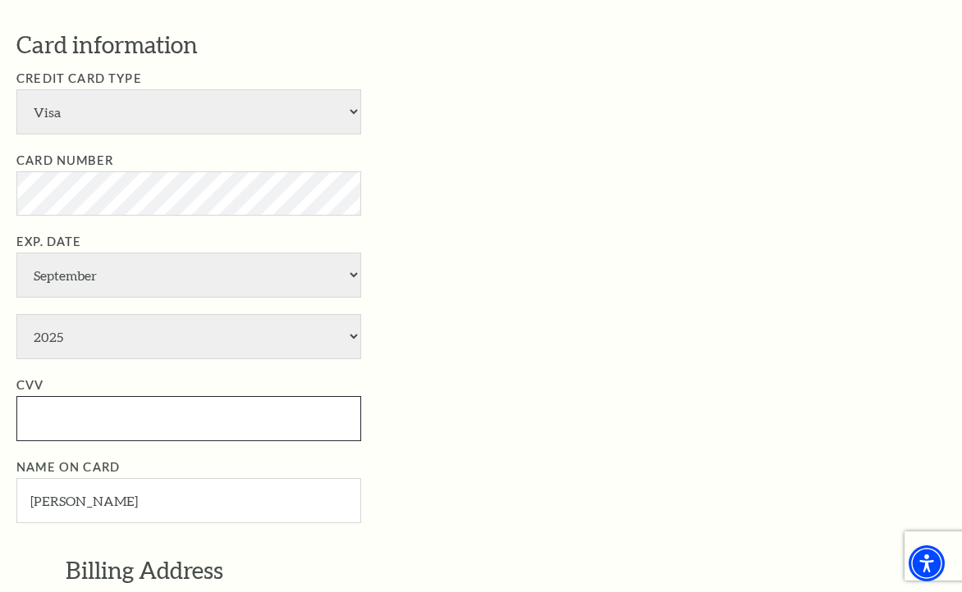
click at [171, 411] on input "CVV" at bounding box center [188, 418] width 345 height 45
type input "658"
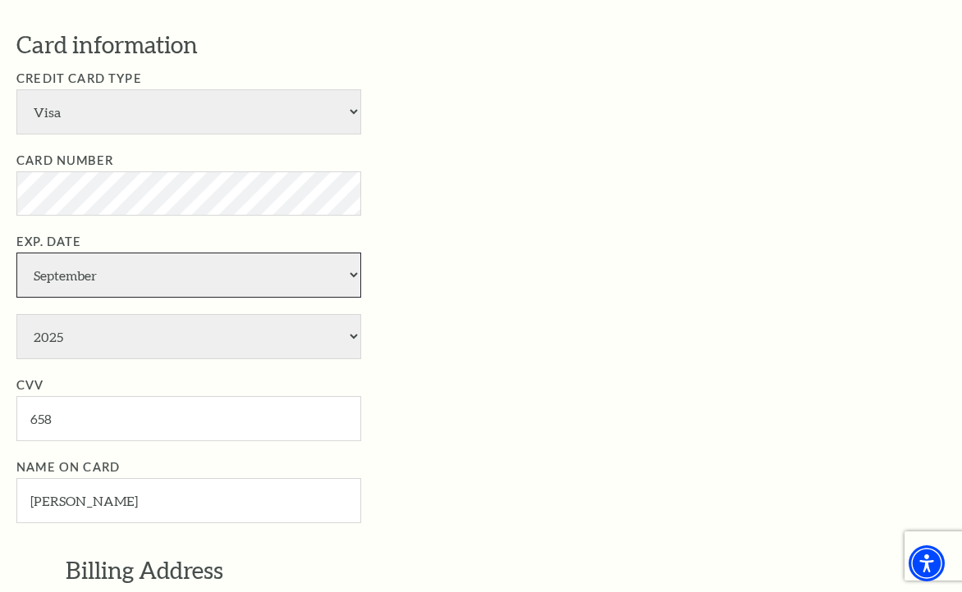
drag, startPoint x: 121, startPoint y: 263, endPoint x: 119, endPoint y: 278, distance: 14.9
click at [121, 263] on select "January February March April May June July August September October November De…" at bounding box center [188, 275] width 345 height 45
select select "4"
click at [16, 253] on select "January February March April May June July August September October November De…" at bounding box center [188, 275] width 345 height 45
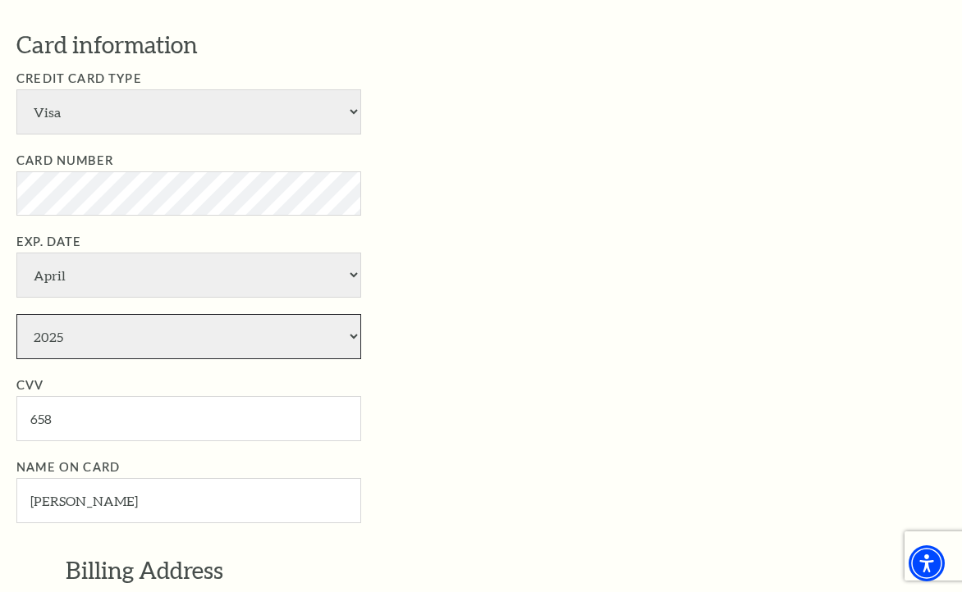
click at [121, 341] on select "2025 2026 2027 2028 2029 2030 2031 2032 2033 2034" at bounding box center [188, 336] width 345 height 45
select select "2032"
click at [16, 314] on select "2025 2026 2027 2028 2029 2030 2031 2032 2033 2034" at bounding box center [188, 336] width 345 height 45
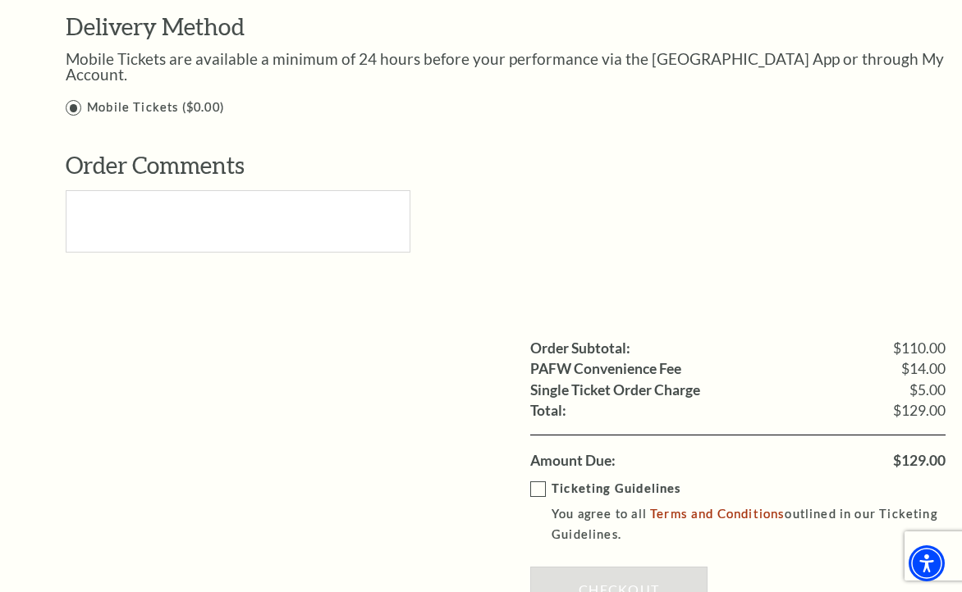
scroll to position [1723, 0]
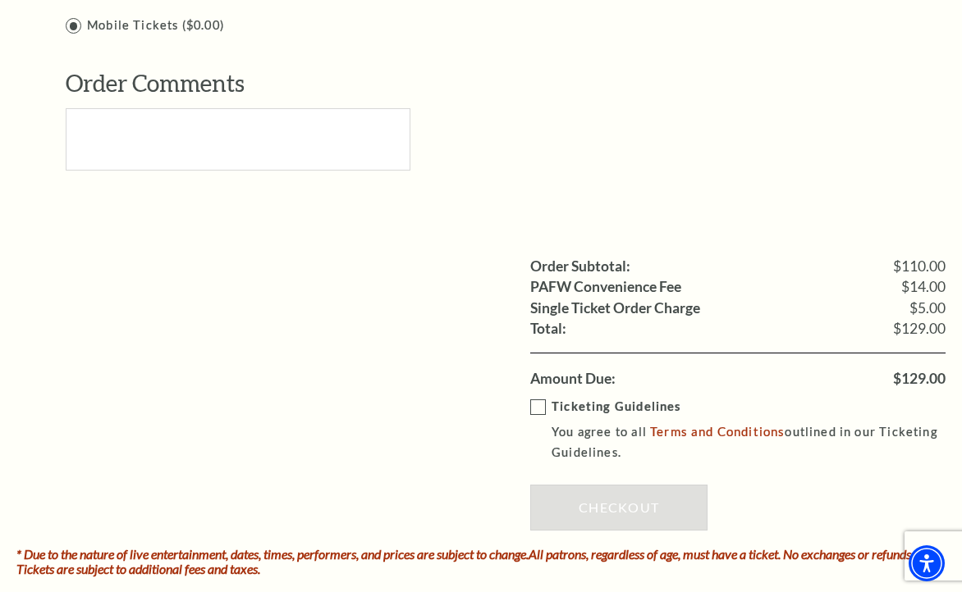
click at [548, 397] on label "Ticketing Guidelines You agree to all Terms and Conditions outlined in our Tick…" at bounding box center [749, 430] width 439 height 66
click at [0, 0] on input "Ticketing Guidelines You agree to all Terms and Conditions outlined in our Tick…" at bounding box center [0, 0] width 0 height 0
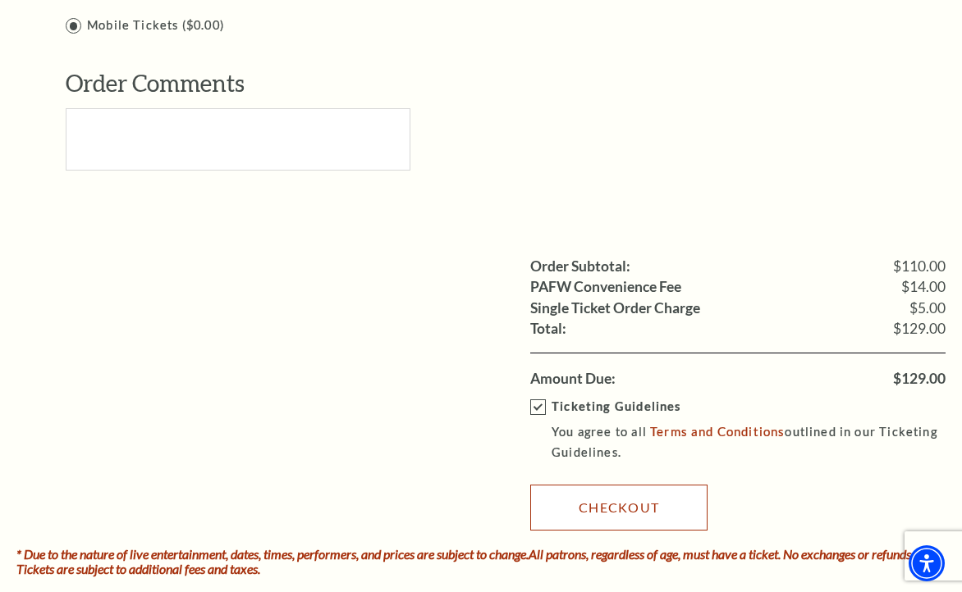
click at [591, 487] on link "Checkout" at bounding box center [618, 508] width 177 height 46
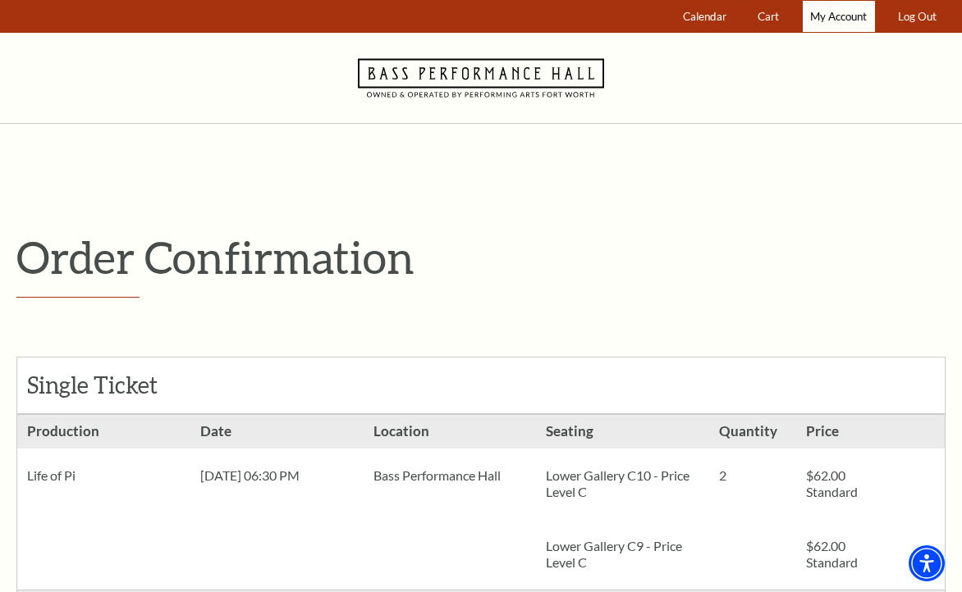
click at [838, 5] on link "My Account" at bounding box center [838, 17] width 72 height 32
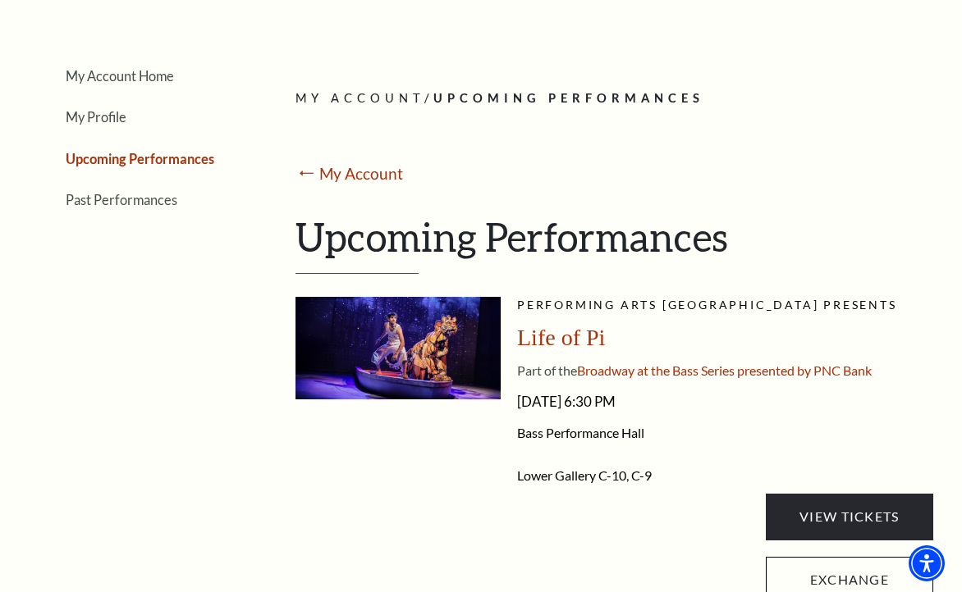
scroll to position [328, 0]
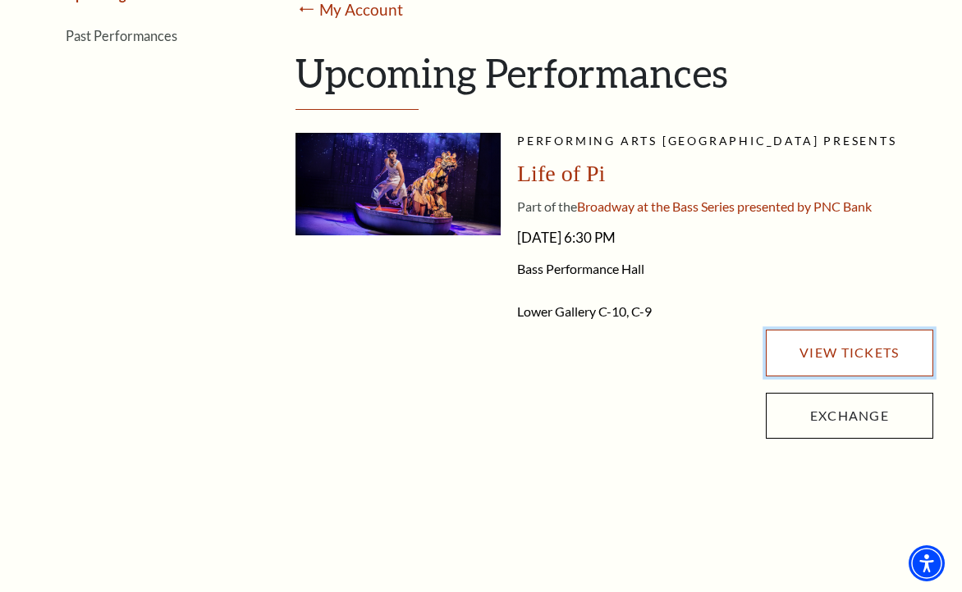
click at [802, 354] on link "View Tickets" at bounding box center [849, 353] width 167 height 46
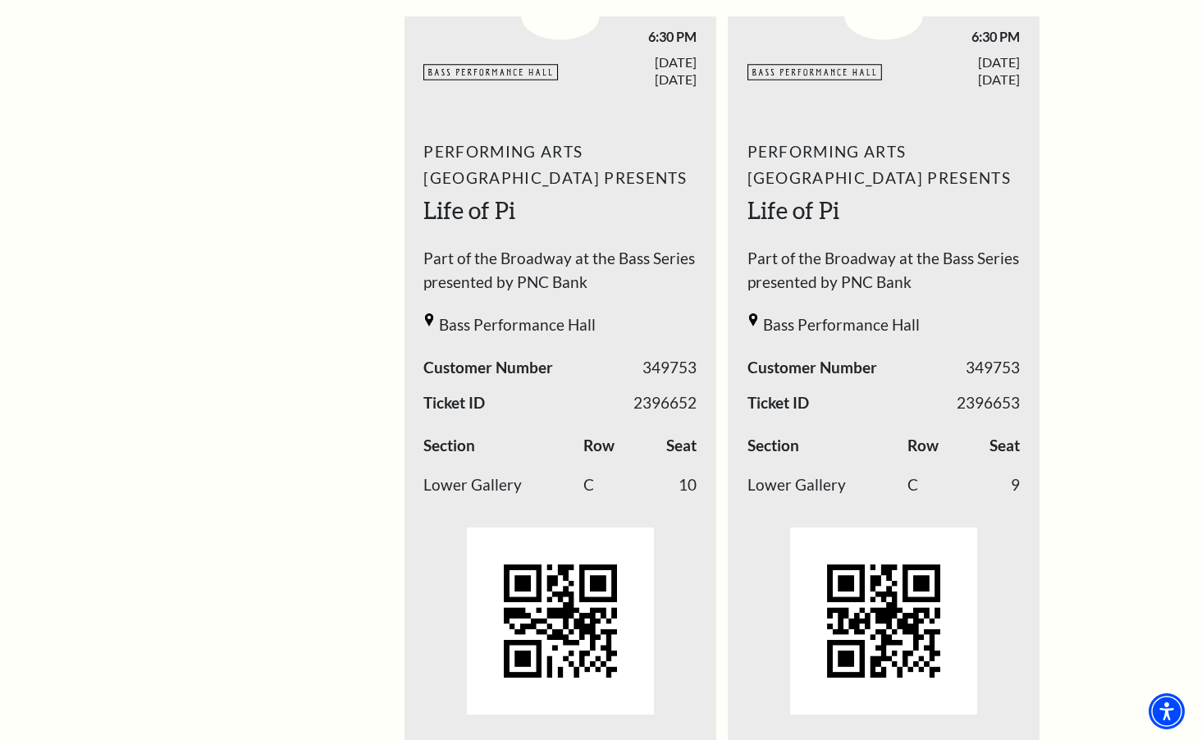
scroll to position [503, 0]
